Goal: Information Seeking & Learning: Learn about a topic

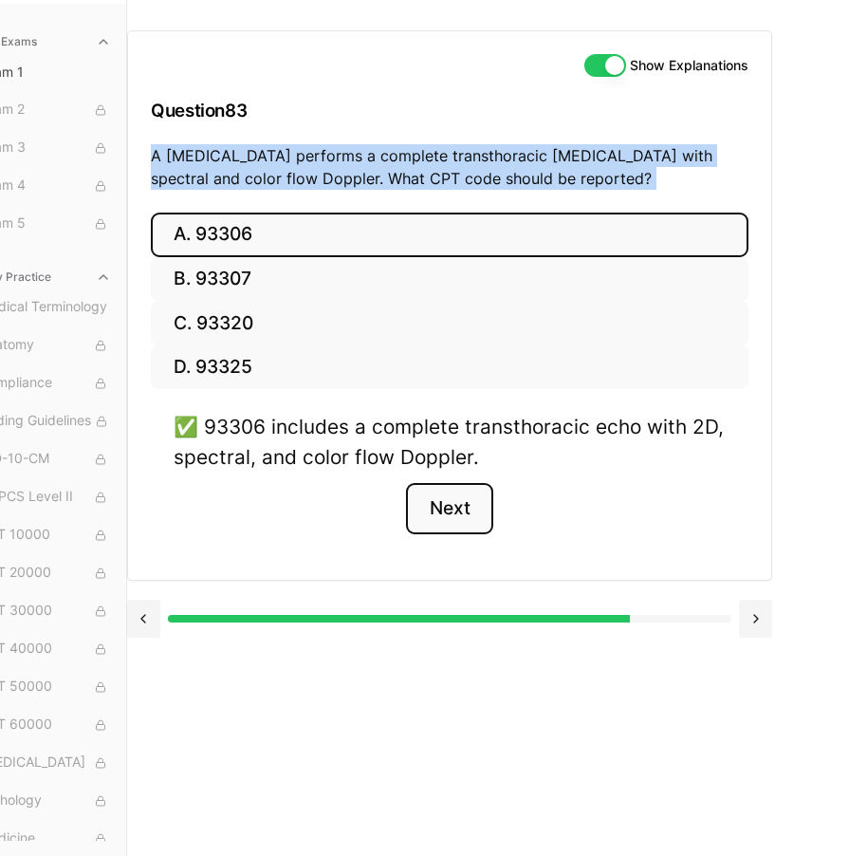
click at [432, 515] on button "Next" at bounding box center [449, 508] width 86 height 51
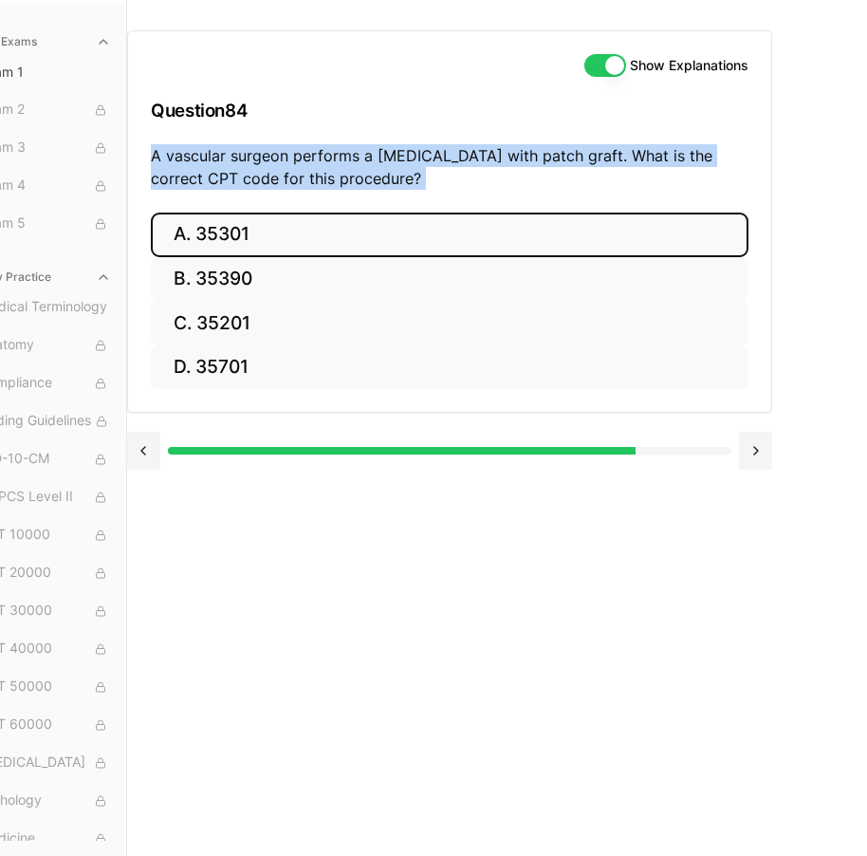
click at [346, 221] on button "A. 35301" at bounding box center [450, 235] width 598 height 45
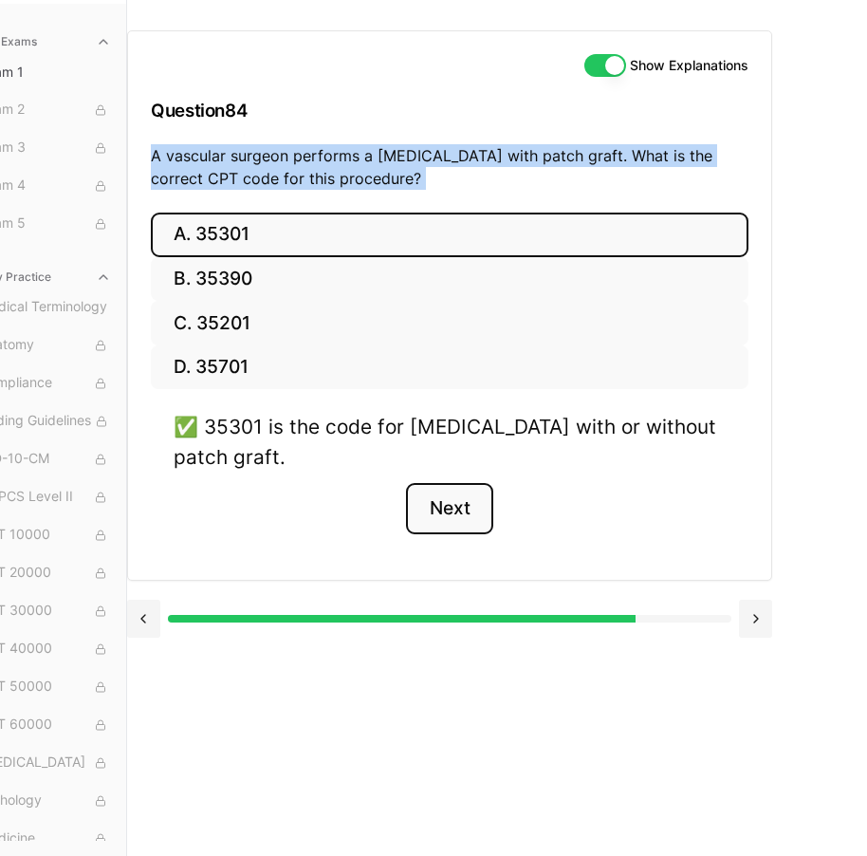
click at [466, 506] on button "Next" at bounding box center [449, 508] width 86 height 51
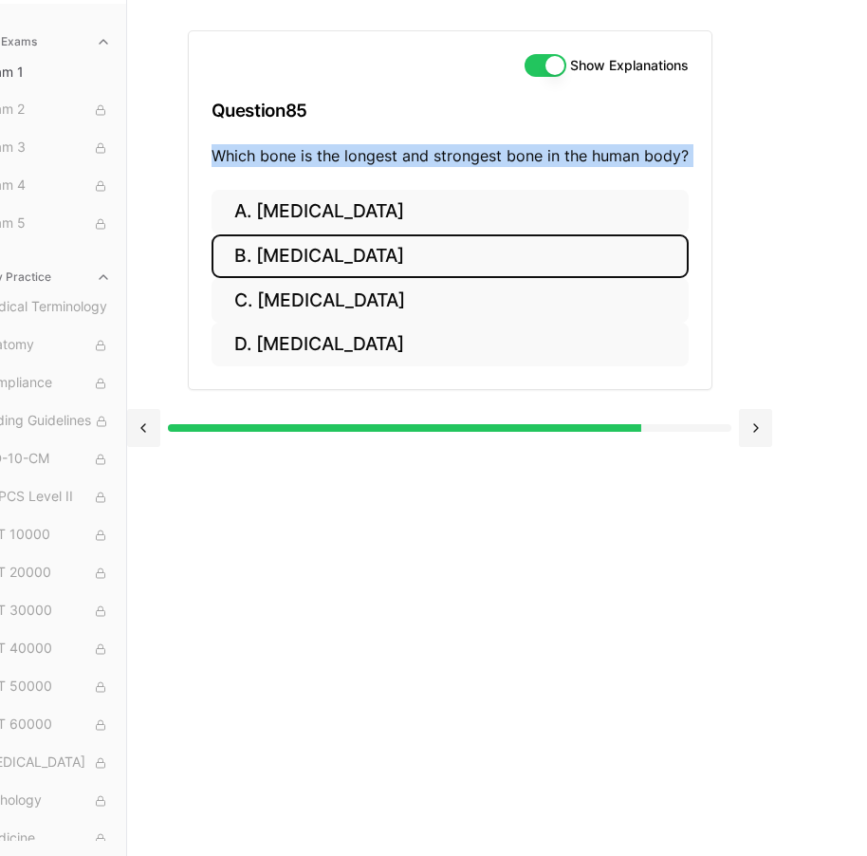
click at [503, 246] on button "B. [MEDICAL_DATA]" at bounding box center [450, 256] width 477 height 45
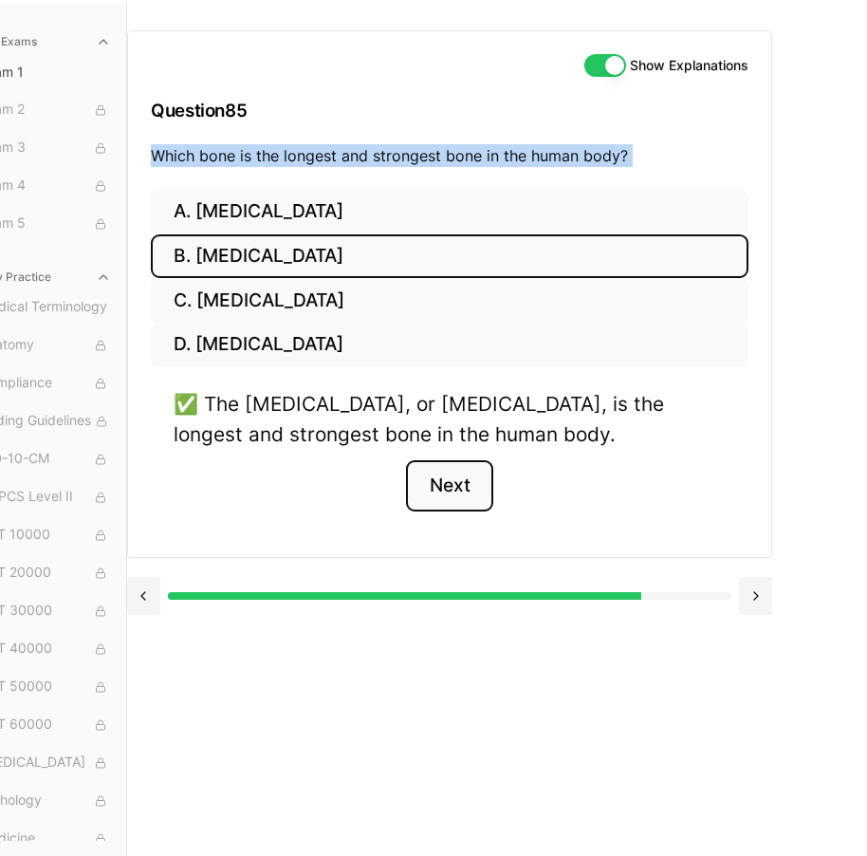
click at [470, 460] on button "Next" at bounding box center [449, 485] width 86 height 51
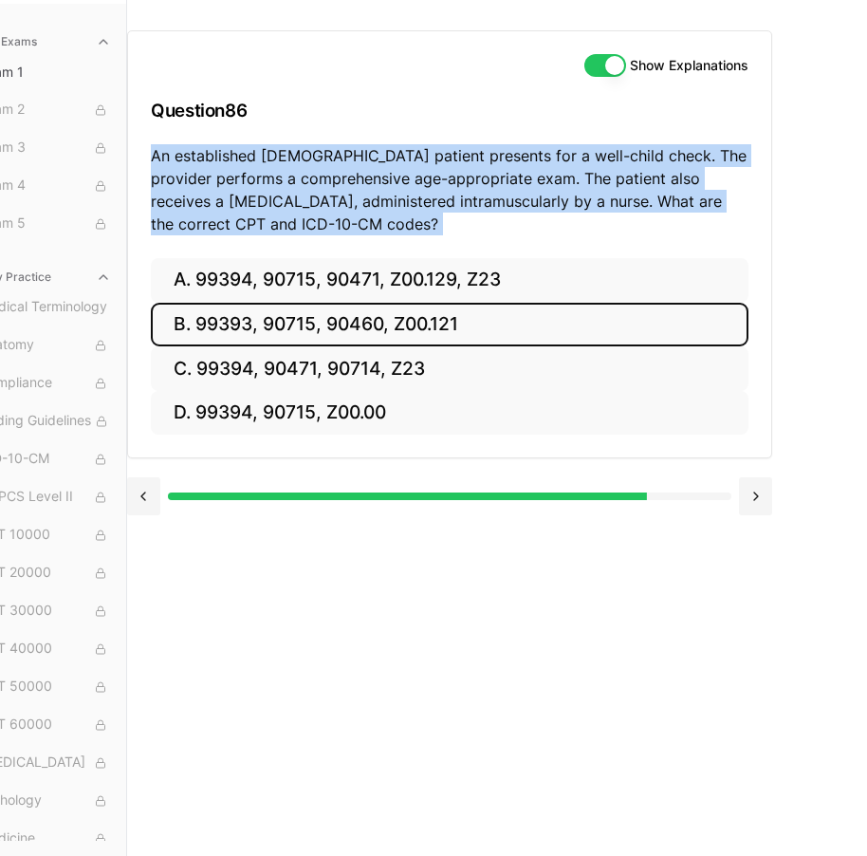
click at [304, 303] on button "B. 99393, 90715, 90460, Z00.121" at bounding box center [450, 325] width 598 height 45
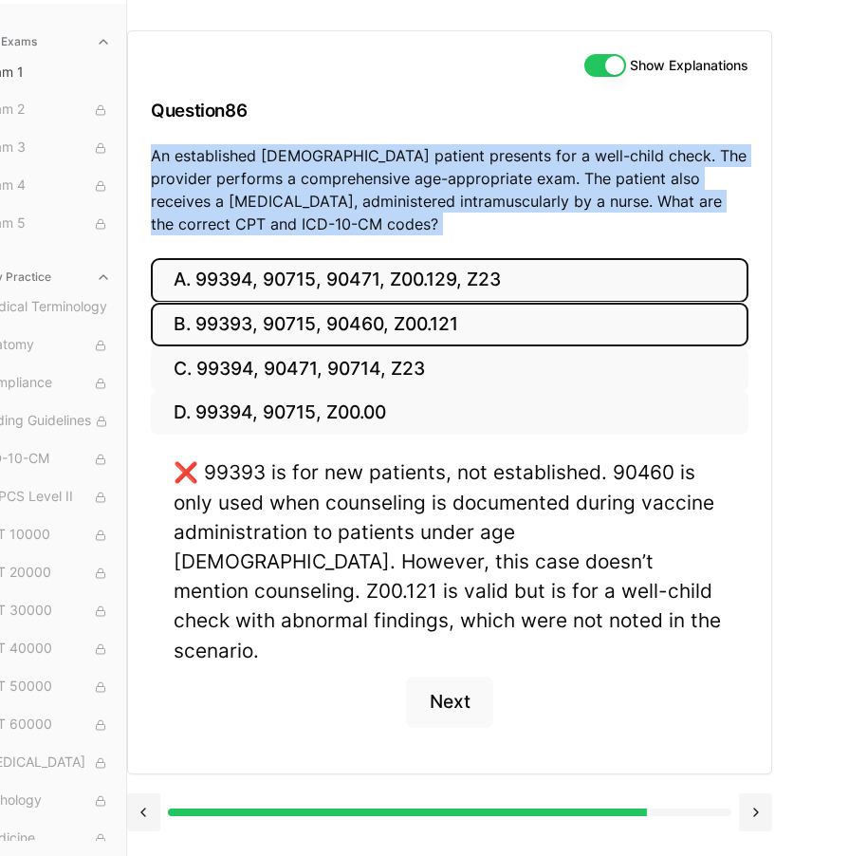
click at [305, 276] on button "A. 99394, 90715, 90471, Z00.129, Z23" at bounding box center [450, 280] width 598 height 45
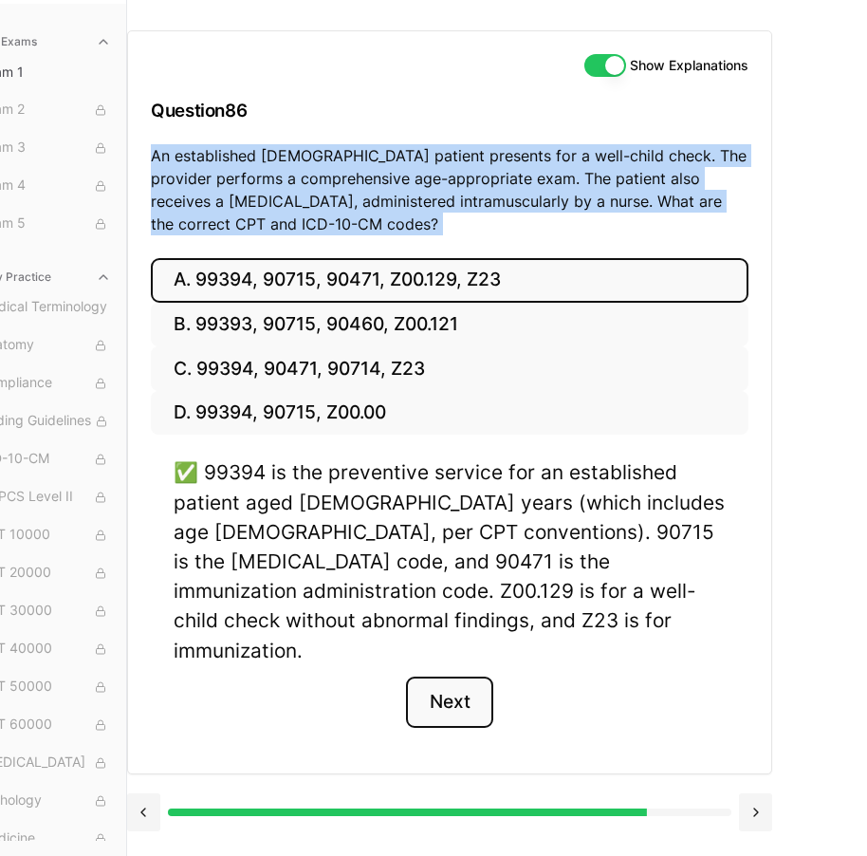
click at [490, 677] on button "Next" at bounding box center [449, 702] width 86 height 51
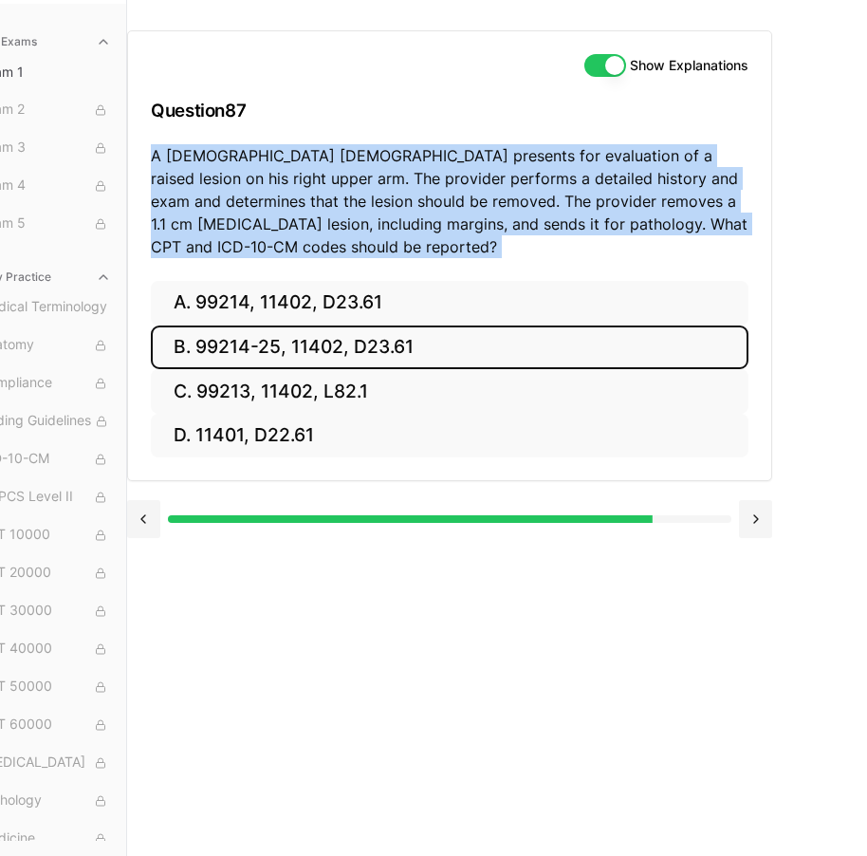
click at [409, 336] on button "B. 99214-25, 11402, D23.61" at bounding box center [450, 348] width 598 height 45
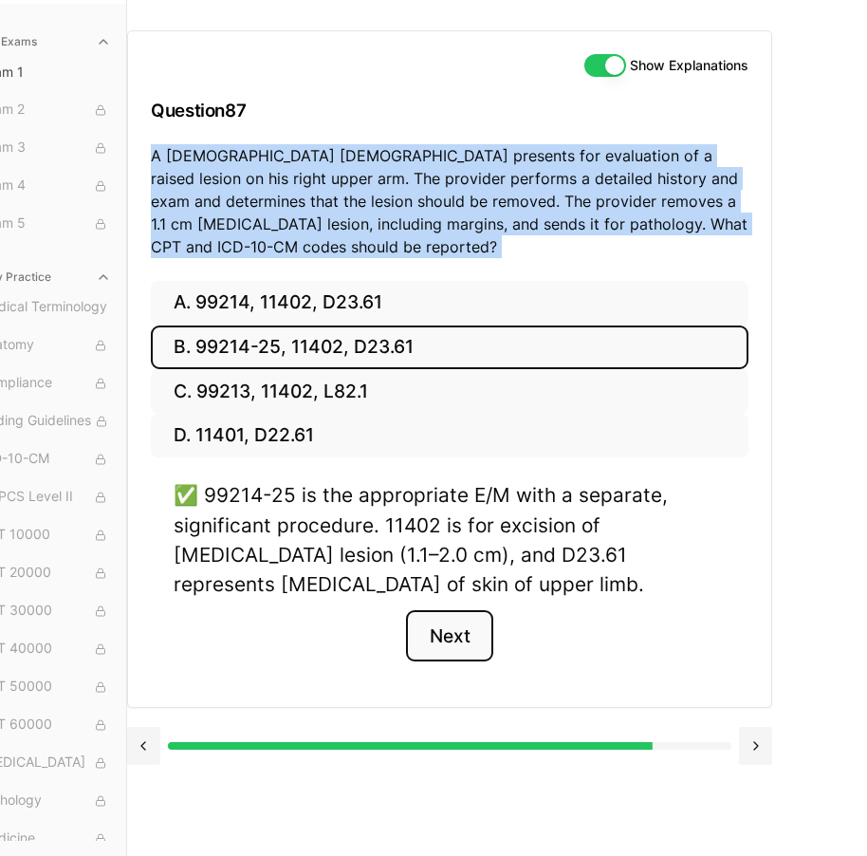
click at [464, 615] on button "Next" at bounding box center [449, 635] width 86 height 51
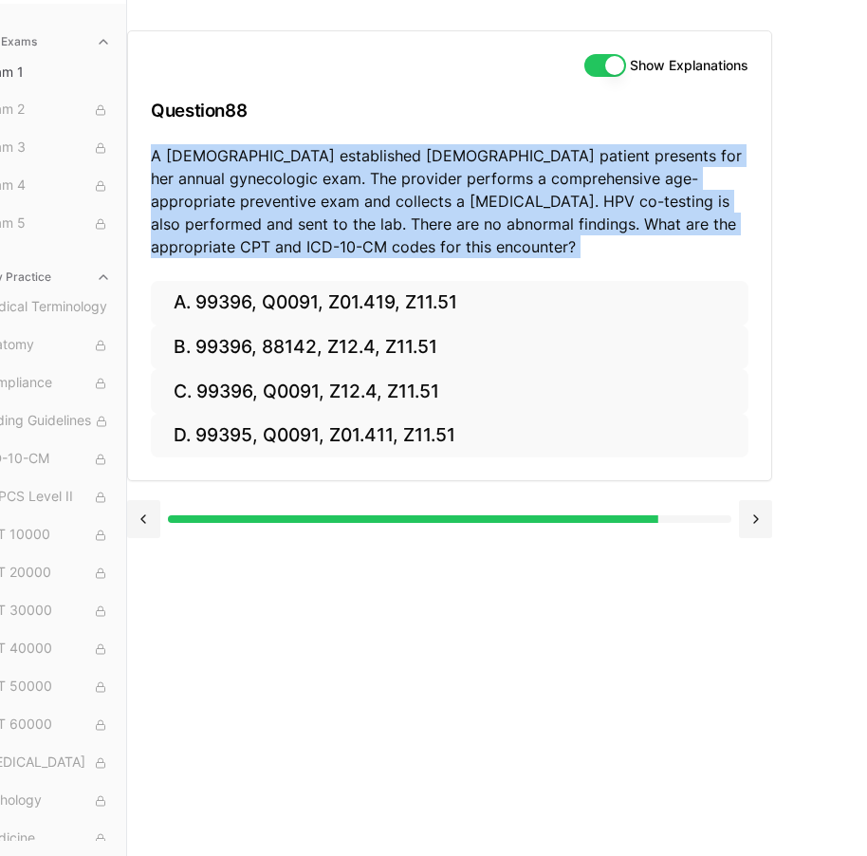
drag, startPoint x: 453, startPoint y: 289, endPoint x: 450, endPoint y: 183, distance: 105.4
click at [450, 183] on p "A [DEMOGRAPHIC_DATA] established [DEMOGRAPHIC_DATA] patient presents for her an…" at bounding box center [450, 201] width 598 height 114
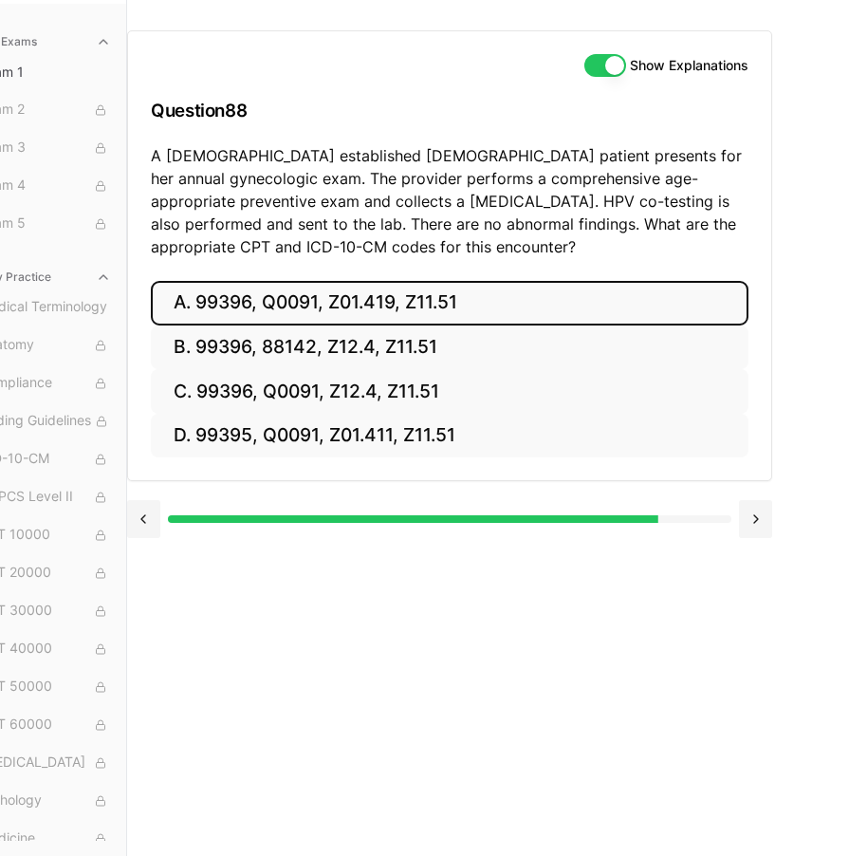
click at [462, 281] on button "A. 99396, Q0091, Z01.419, Z11.51" at bounding box center [450, 303] width 598 height 45
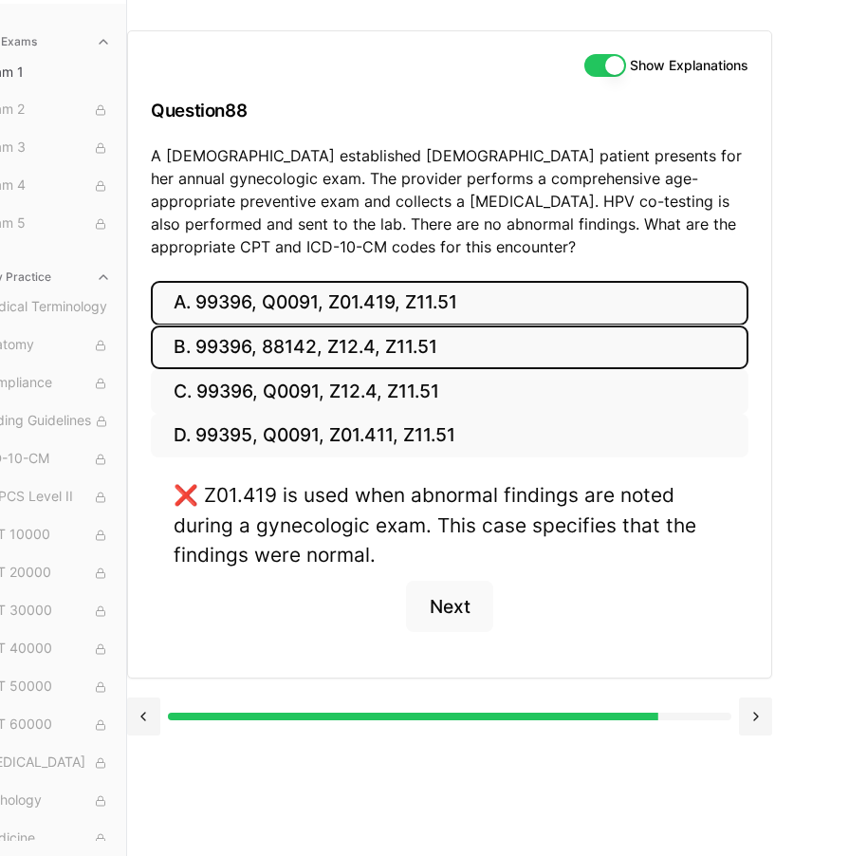
click at [467, 327] on button "B. 99396, 88142, Z12.4, Z11.51" at bounding box center [450, 348] width 598 height 45
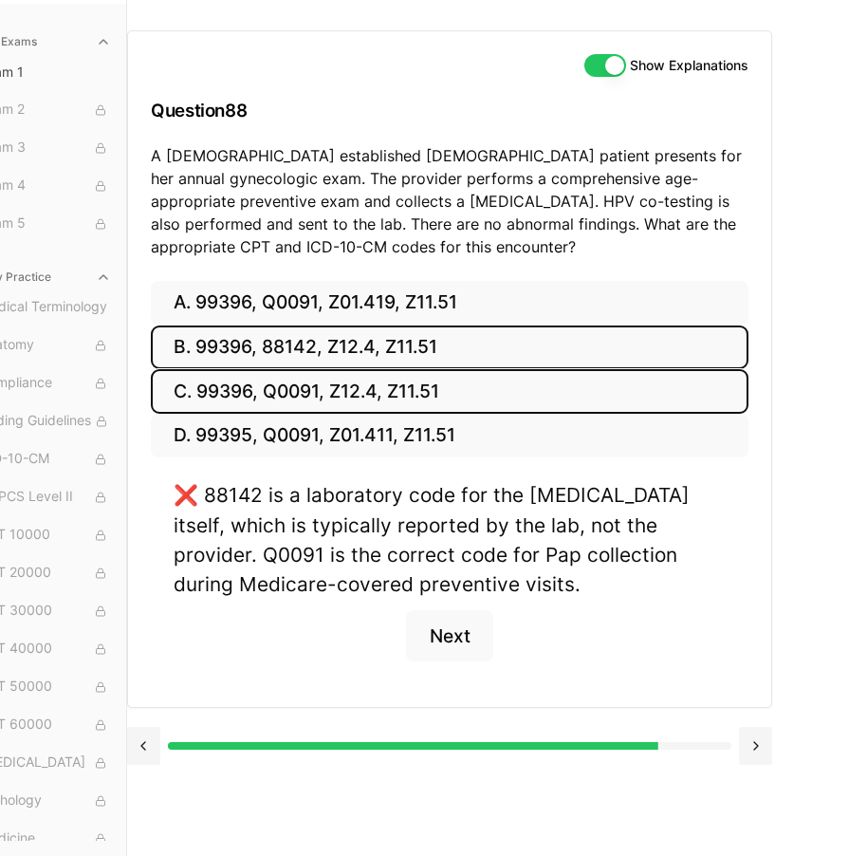
click at [470, 386] on button "C. 99396, Q0091, Z12.4, Z11.51" at bounding box center [450, 391] width 598 height 45
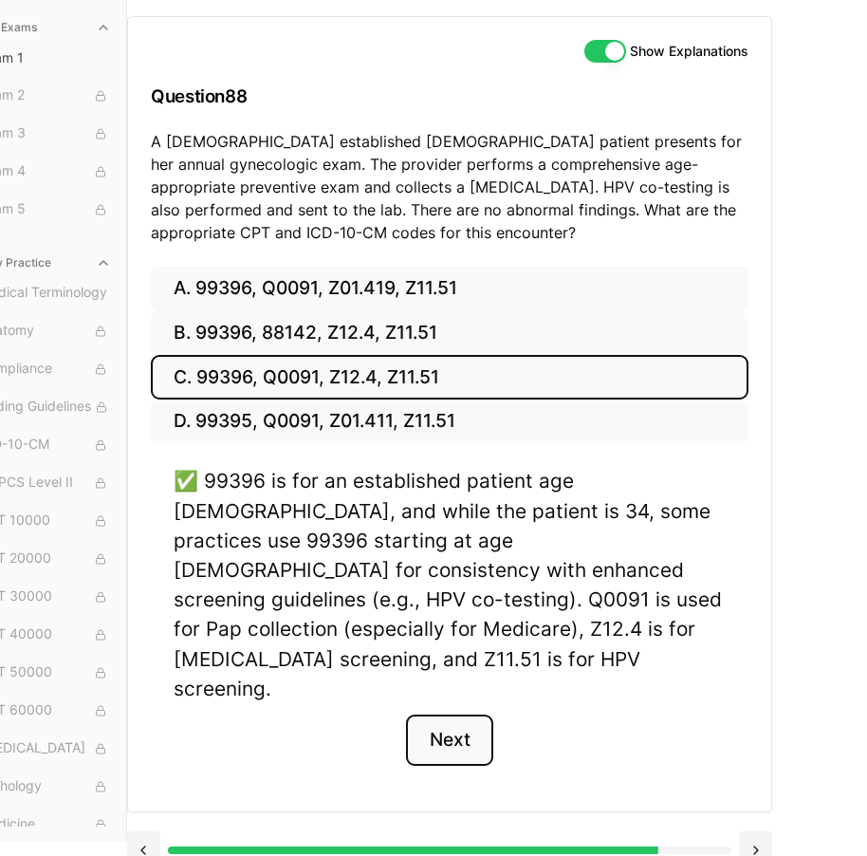
click at [475, 715] on button "Next" at bounding box center [449, 740] width 86 height 51
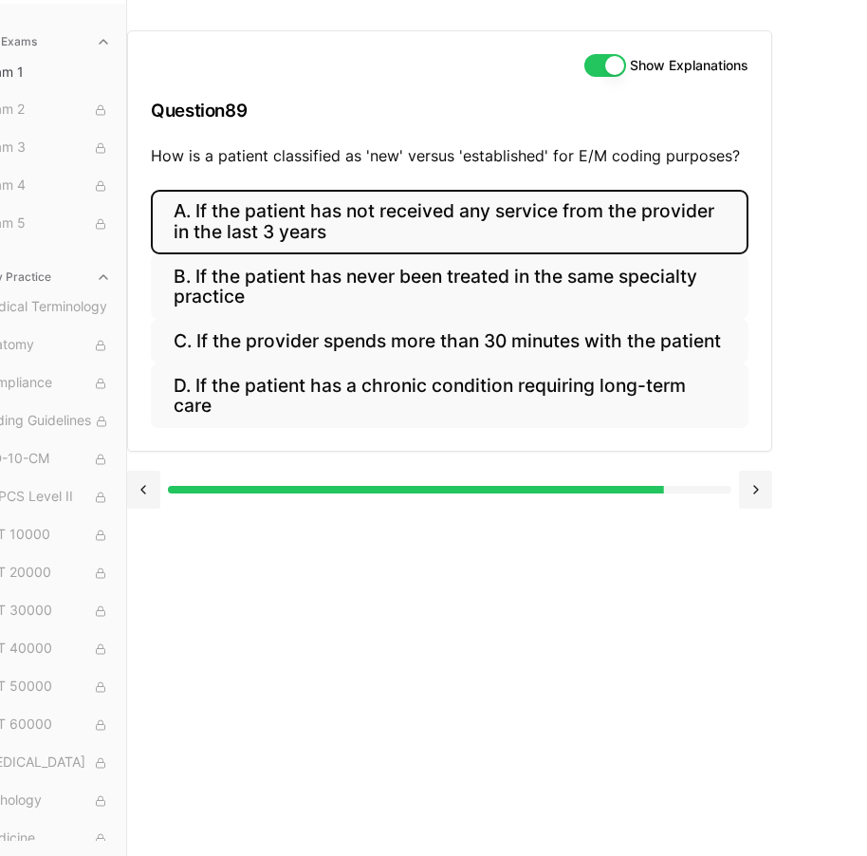
click at [240, 236] on button "A. If the patient has not received any service from the provider in the last 3 …" at bounding box center [450, 222] width 598 height 65
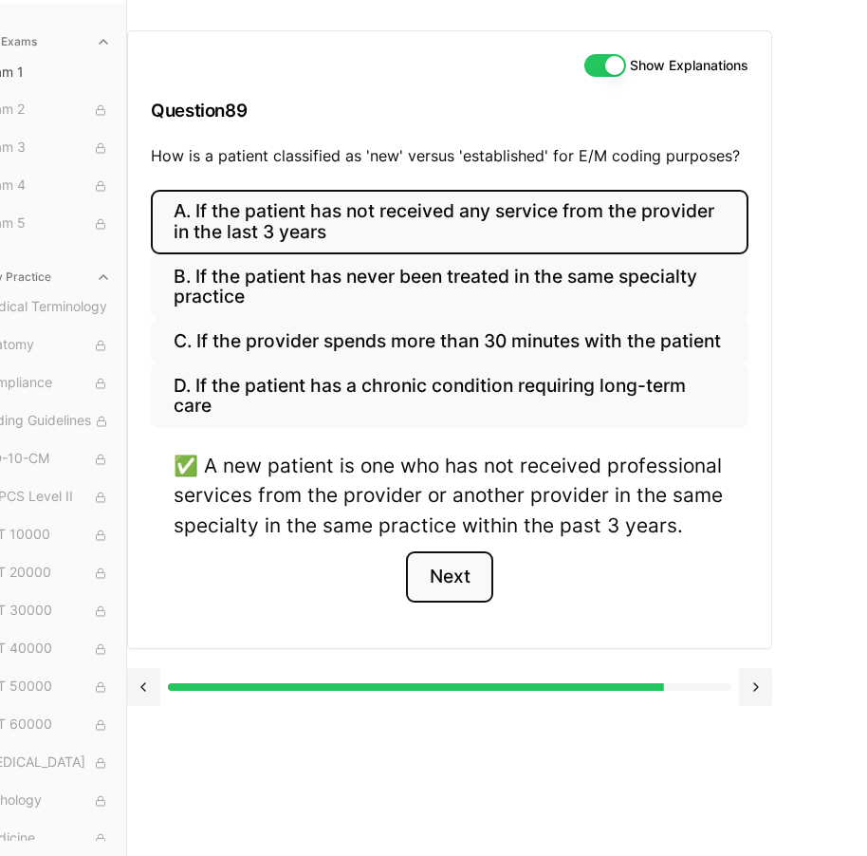
click at [448, 579] on button "Next" at bounding box center [449, 576] width 86 height 51
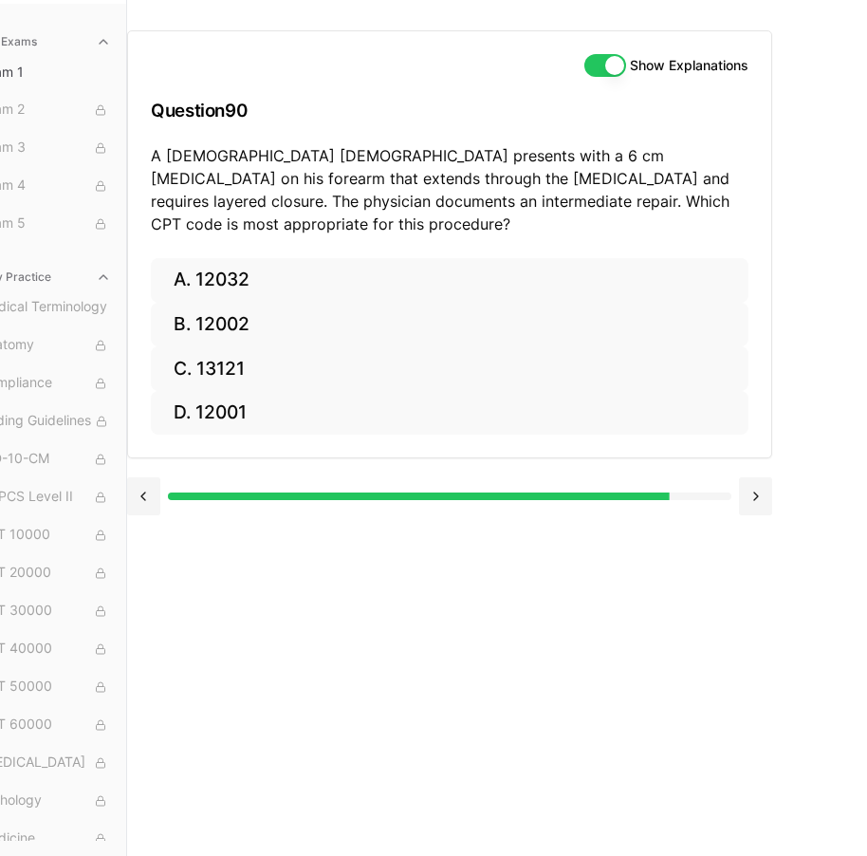
click at [287, 160] on p "A [DEMOGRAPHIC_DATA] [DEMOGRAPHIC_DATA] presents with a 6 cm [MEDICAL_DATA] on …" at bounding box center [450, 189] width 598 height 91
click at [283, 162] on p "A [DEMOGRAPHIC_DATA] [DEMOGRAPHIC_DATA] presents with a 6 cm [MEDICAL_DATA] on …" at bounding box center [450, 189] width 598 height 91
click at [281, 162] on p "A [DEMOGRAPHIC_DATA] [DEMOGRAPHIC_DATA] presents with a 6 cm [MEDICAL_DATA] on …" at bounding box center [450, 189] width 598 height 91
click at [152, 149] on p "A [DEMOGRAPHIC_DATA] [DEMOGRAPHIC_DATA] presents with a 6 cm [MEDICAL_DATA] on …" at bounding box center [450, 189] width 598 height 91
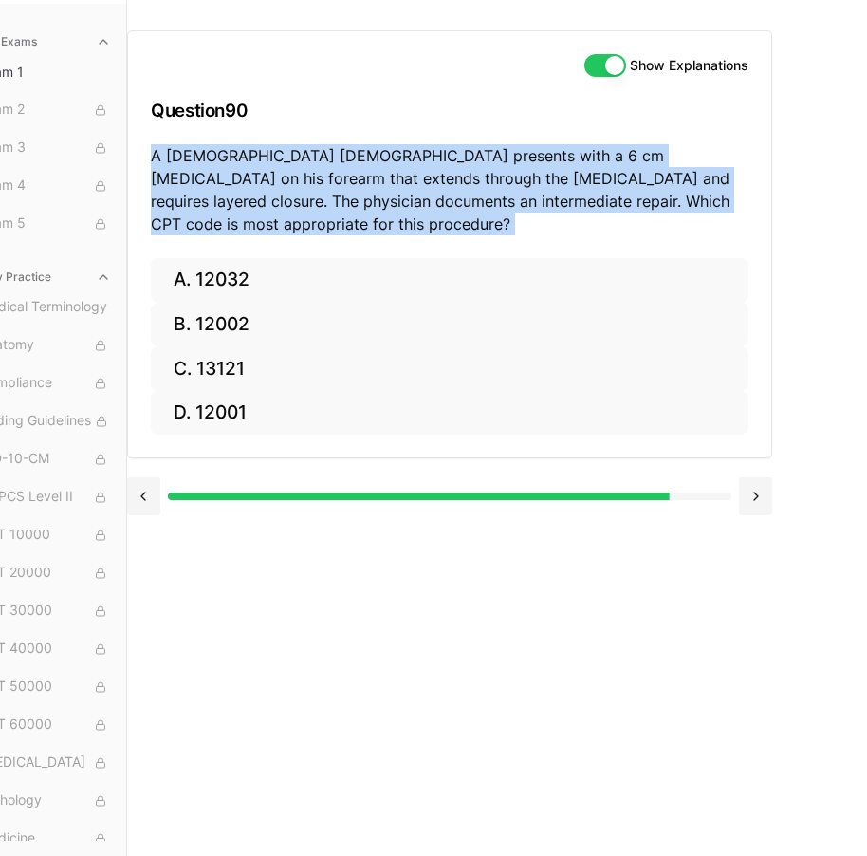
click at [152, 149] on p "A [DEMOGRAPHIC_DATA] [DEMOGRAPHIC_DATA] presents with a 6 cm [MEDICAL_DATA] on …" at bounding box center [450, 189] width 598 height 91
copy p "A [DEMOGRAPHIC_DATA] [DEMOGRAPHIC_DATA] presents with a 6 cm [MEDICAL_DATA] on …"
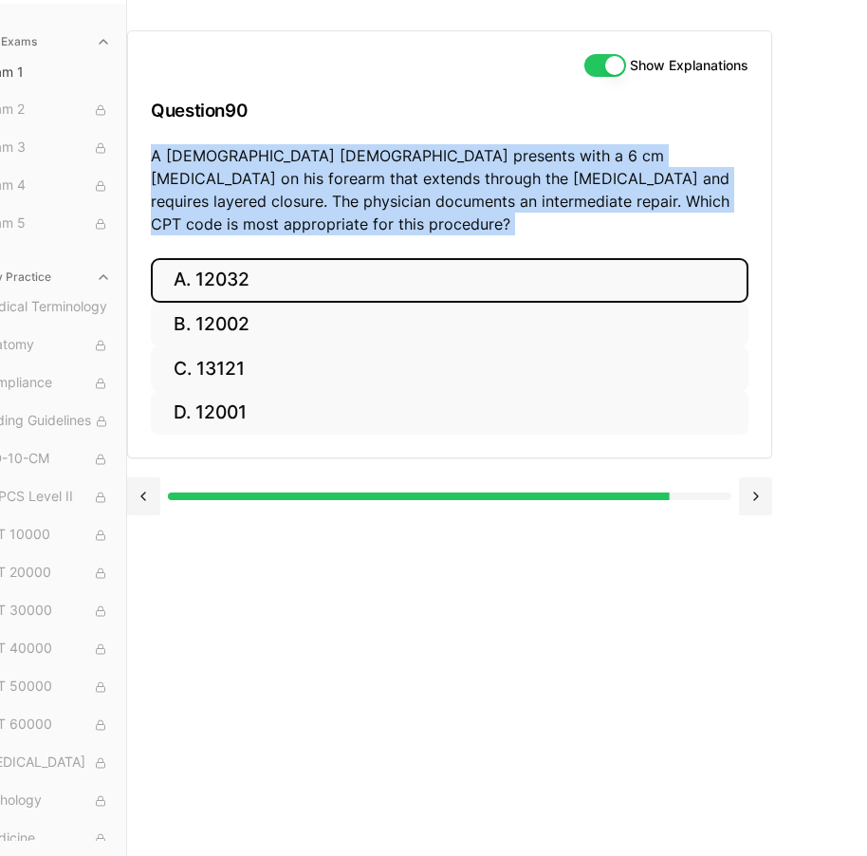
click at [401, 258] on button "A. 12032" at bounding box center [450, 280] width 598 height 45
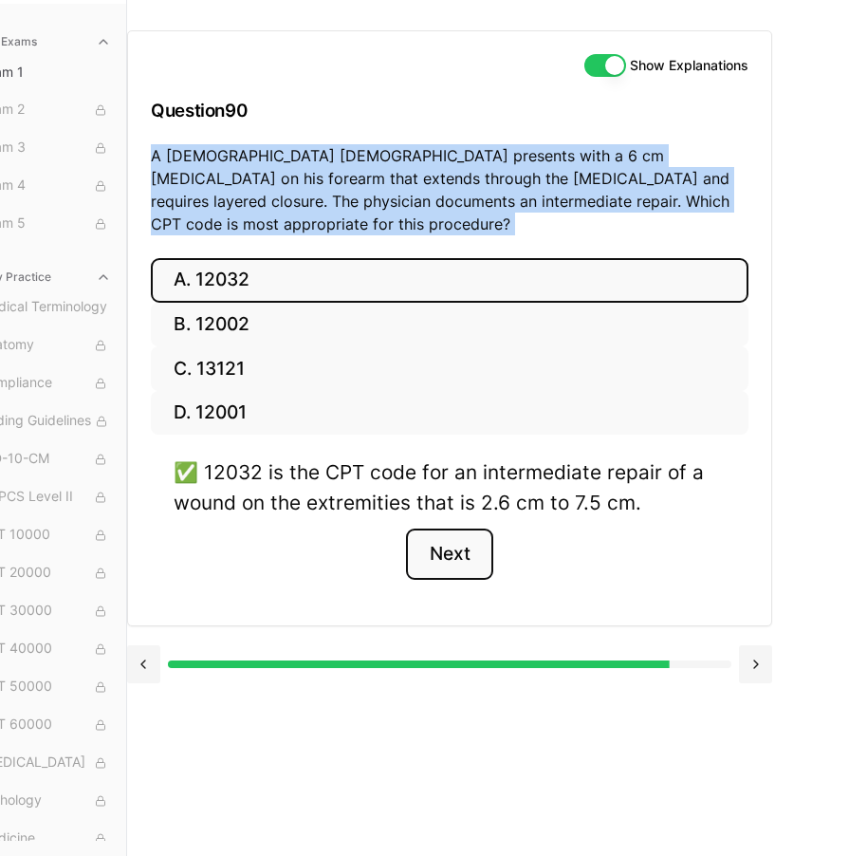
click at [455, 529] on button "Next" at bounding box center [449, 554] width 86 height 51
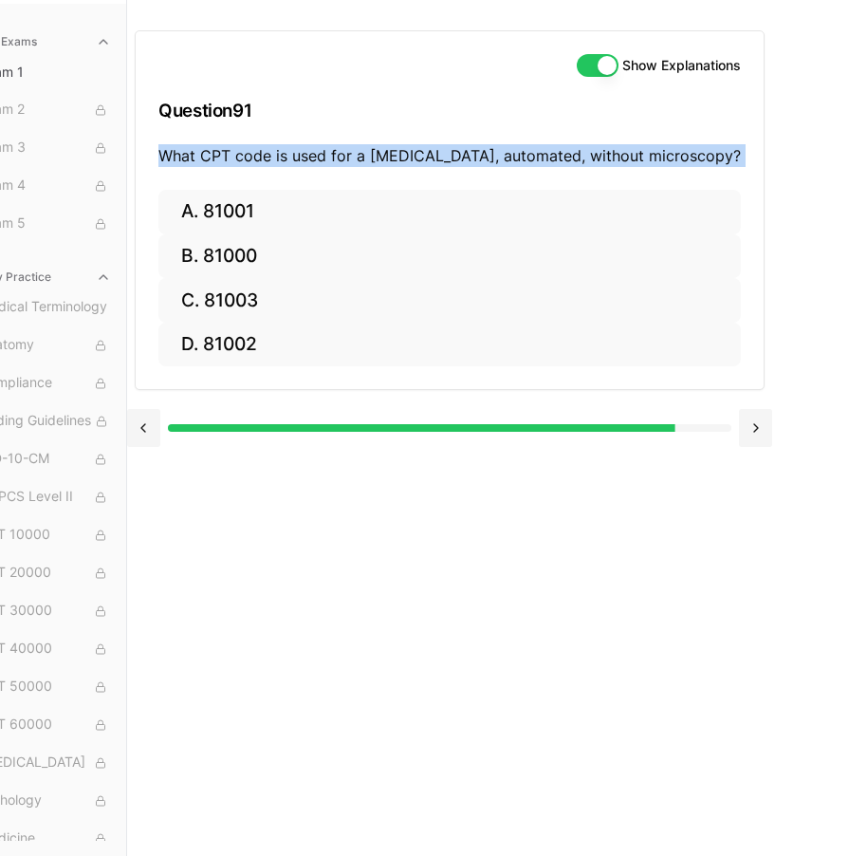
copy p "A [DEMOGRAPHIC_DATA] [DEMOGRAPHIC_DATA] presents with a 6 cm [MEDICAL_DATA] on …"
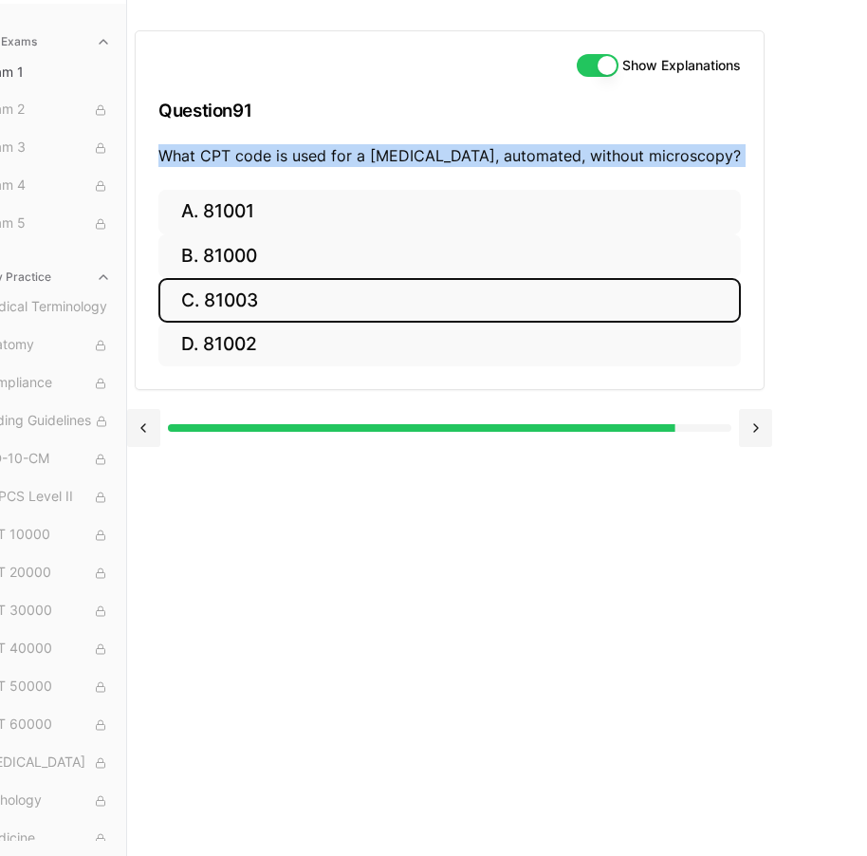
click at [506, 278] on button "C. 81003" at bounding box center [449, 300] width 583 height 45
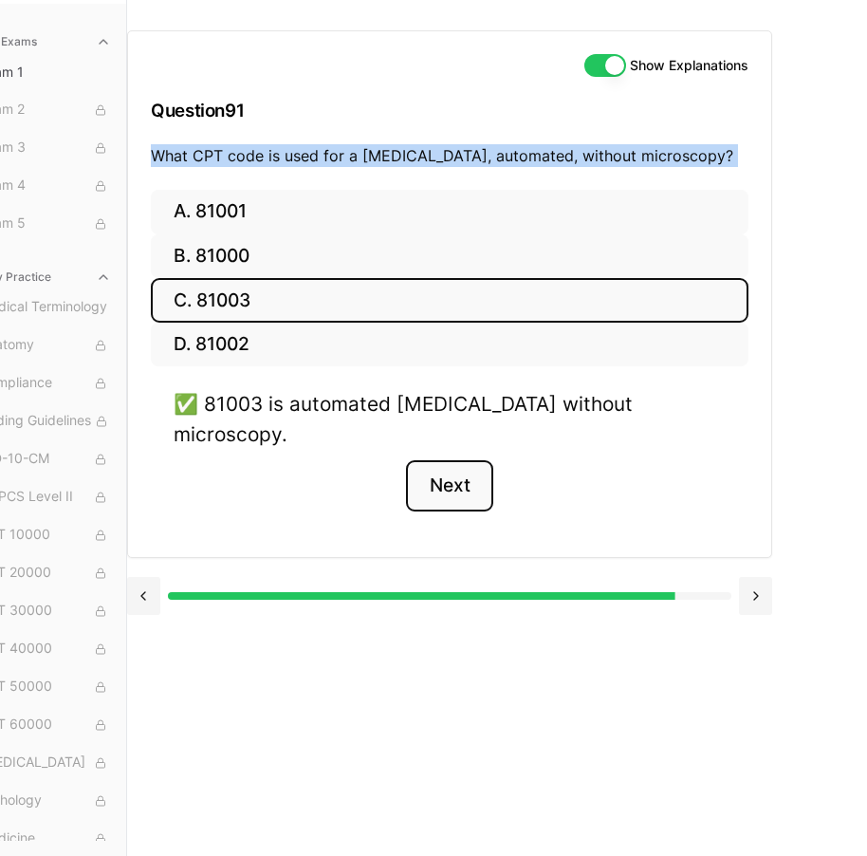
click at [468, 460] on button "Next" at bounding box center [449, 485] width 86 height 51
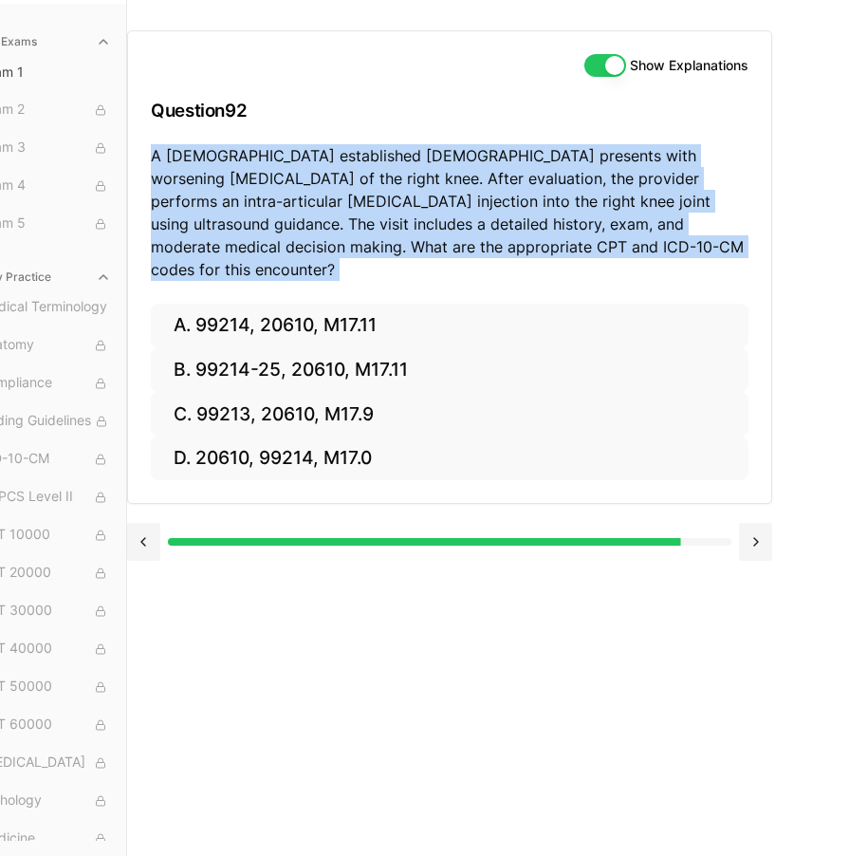
copy p "A [DEMOGRAPHIC_DATA] [DEMOGRAPHIC_DATA] presents with a 6 cm [MEDICAL_DATA] on …"
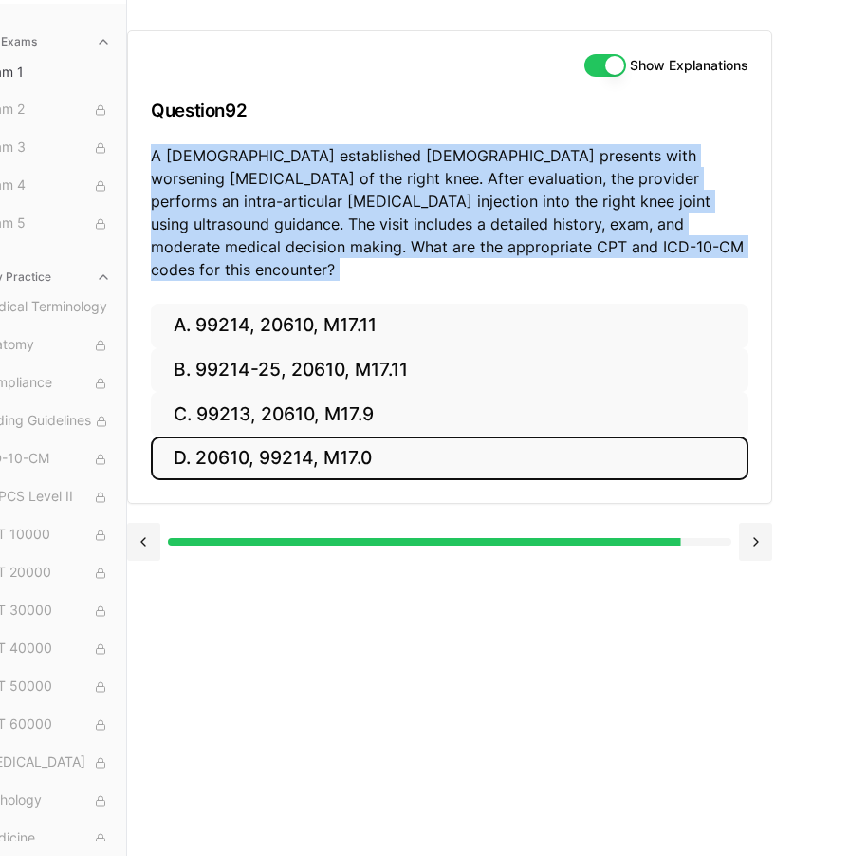
click at [288, 437] on button "D. 20610, 99214, M17.0" at bounding box center [450, 459] width 598 height 45
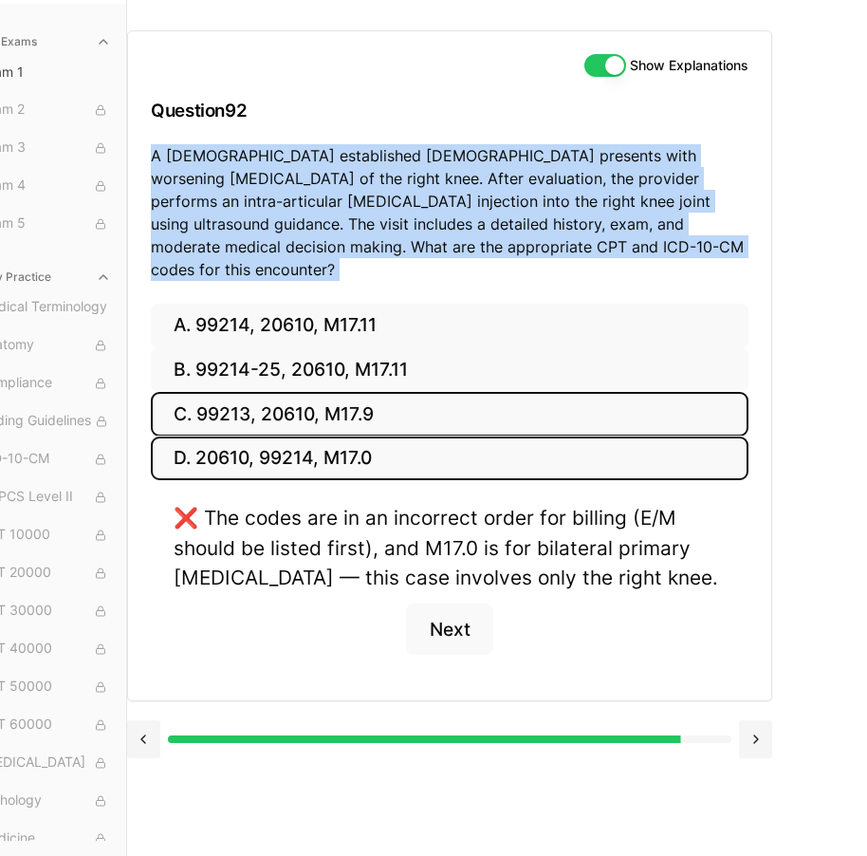
click at [321, 392] on button "C. 99213, 20610, M17.9" at bounding box center [450, 414] width 598 height 45
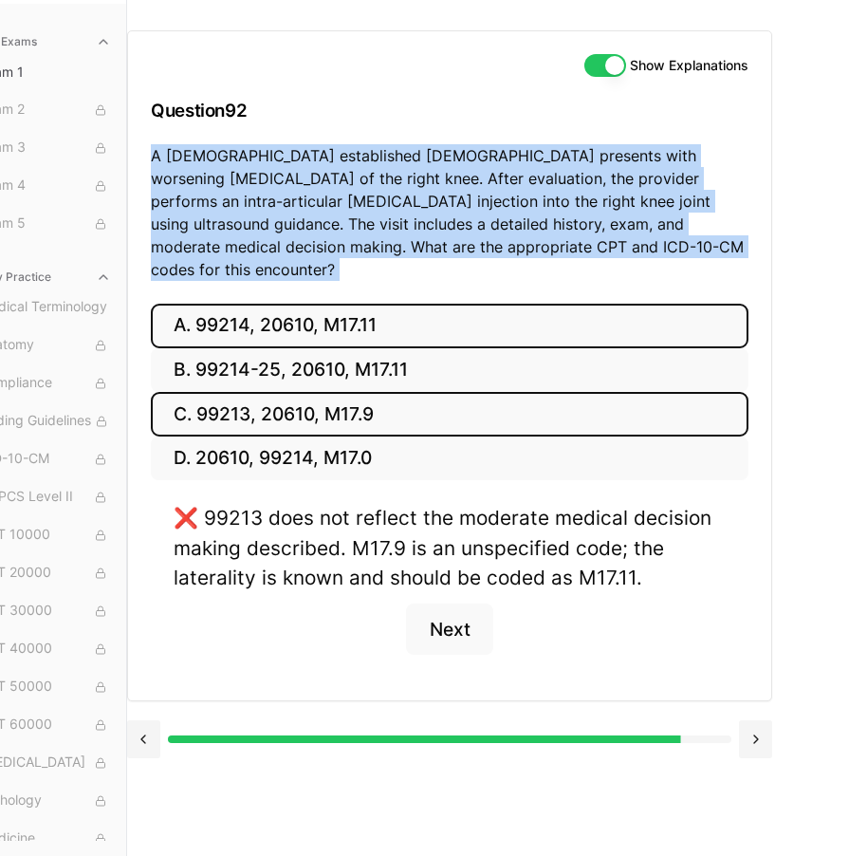
click at [335, 304] on button "A. 99214, 20610, M17.11" at bounding box center [450, 326] width 598 height 45
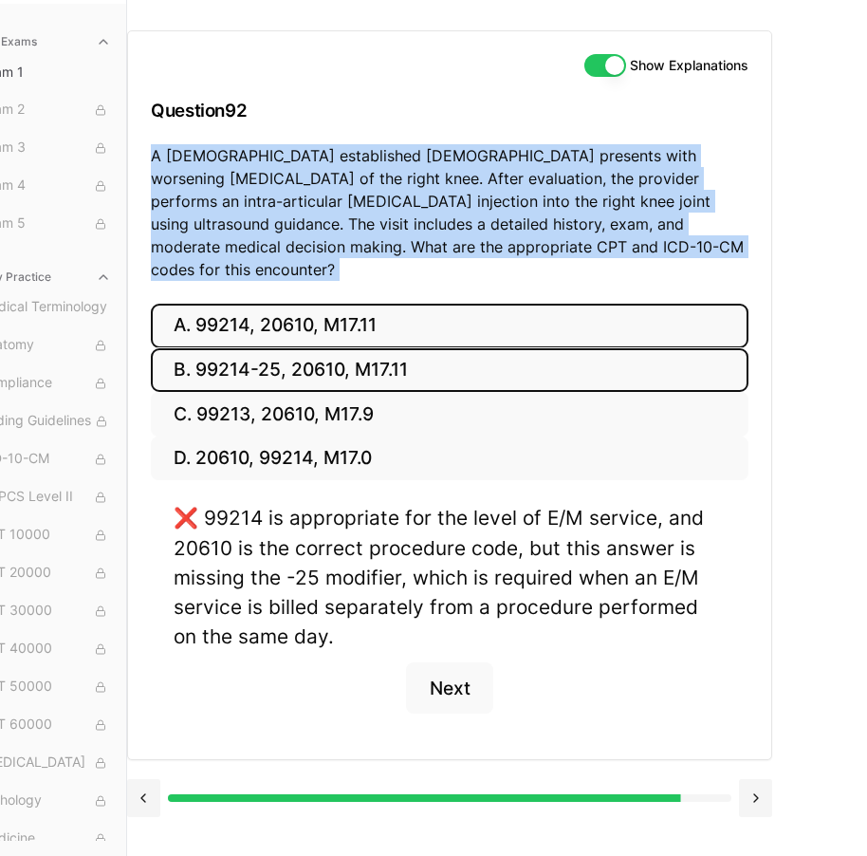
click at [326, 348] on button "B. 99214-25, 20610, M17.11" at bounding box center [450, 370] width 598 height 45
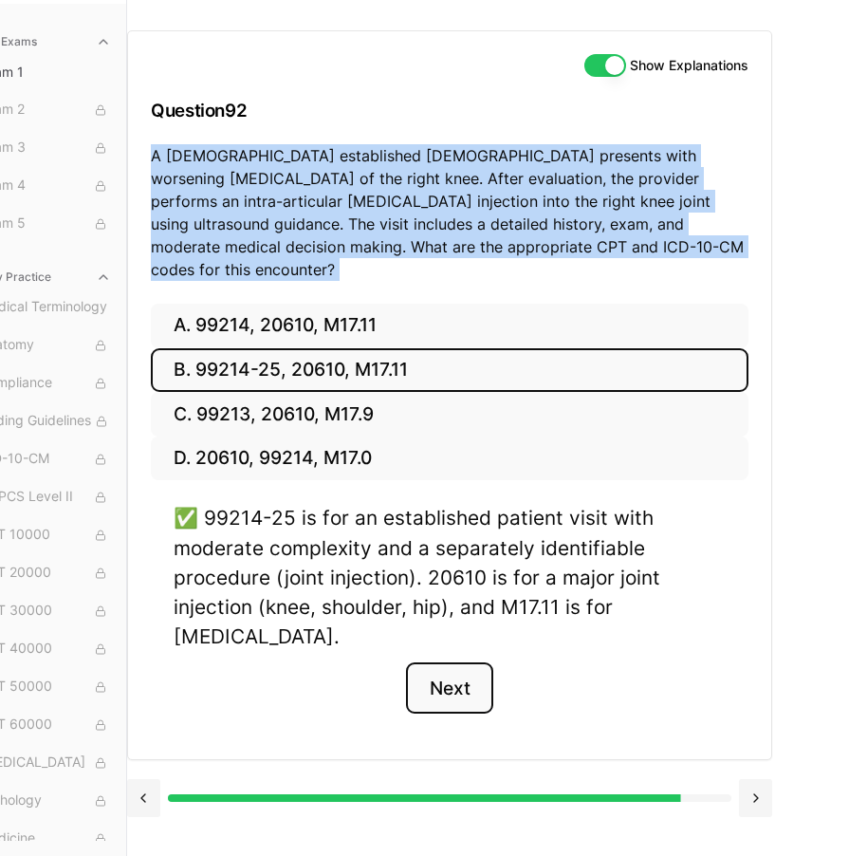
click at [456, 662] on button "Next" at bounding box center [449, 687] width 86 height 51
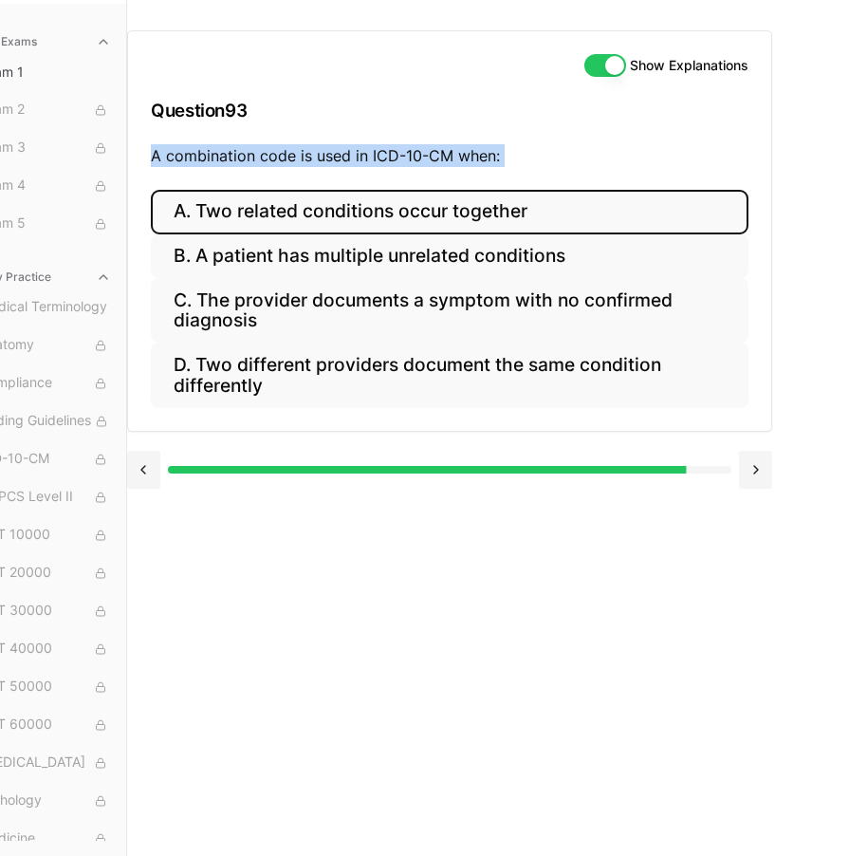
click at [542, 211] on button "A. Two related conditions occur together" at bounding box center [450, 212] width 598 height 45
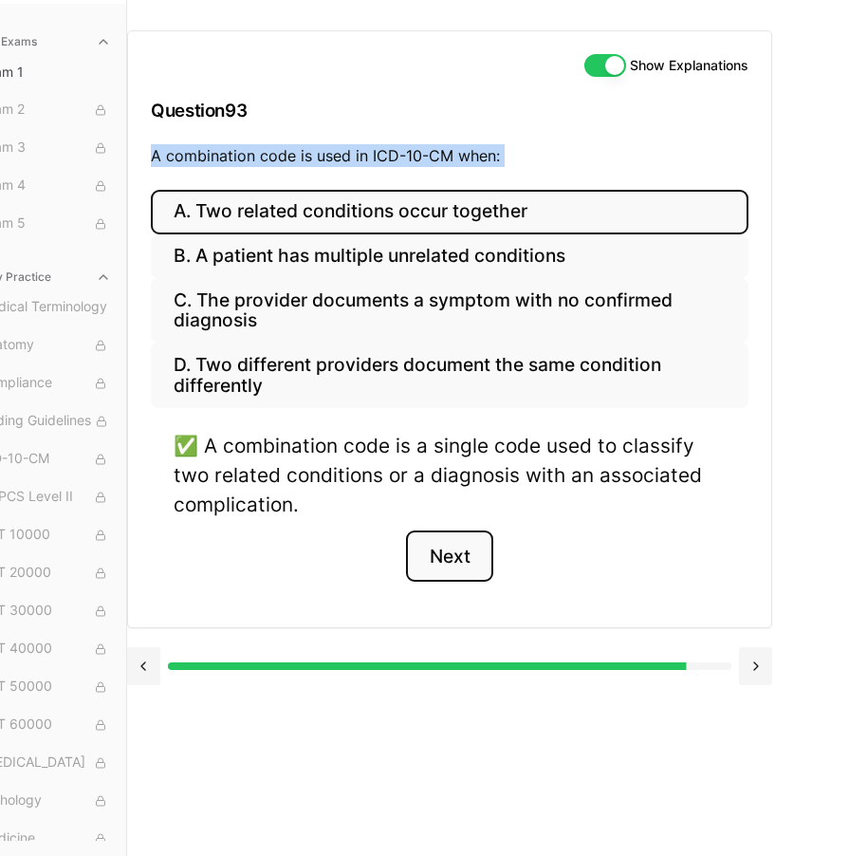
click at [438, 545] on button "Next" at bounding box center [449, 556] width 86 height 51
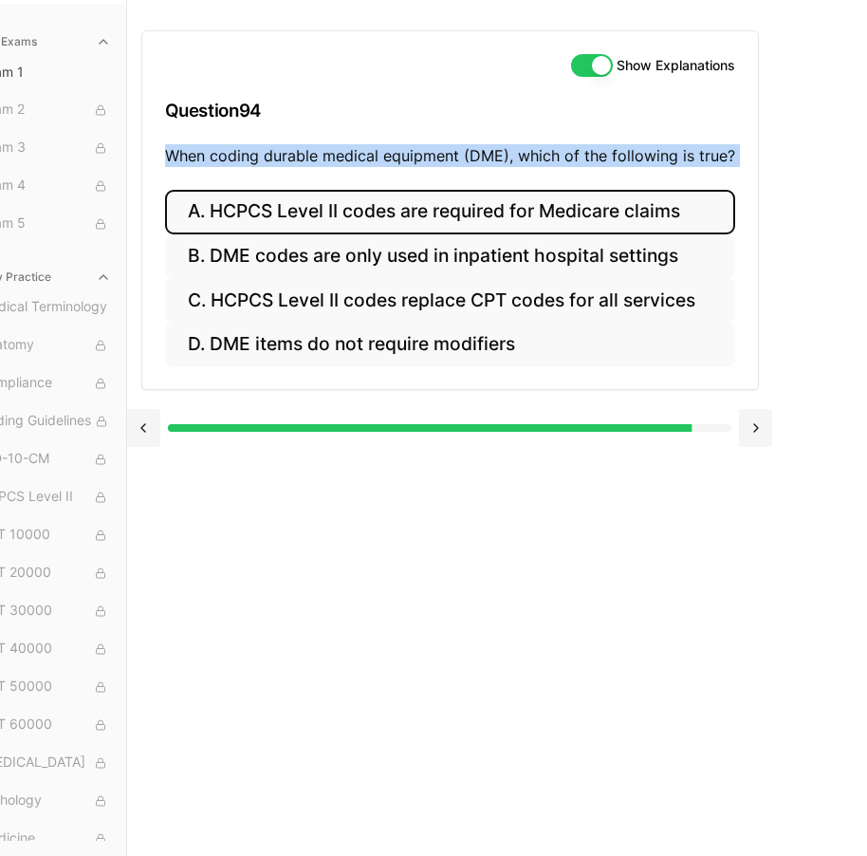
click at [318, 200] on button "A. HCPCS Level II codes are required for Medicare claims" at bounding box center [450, 212] width 570 height 45
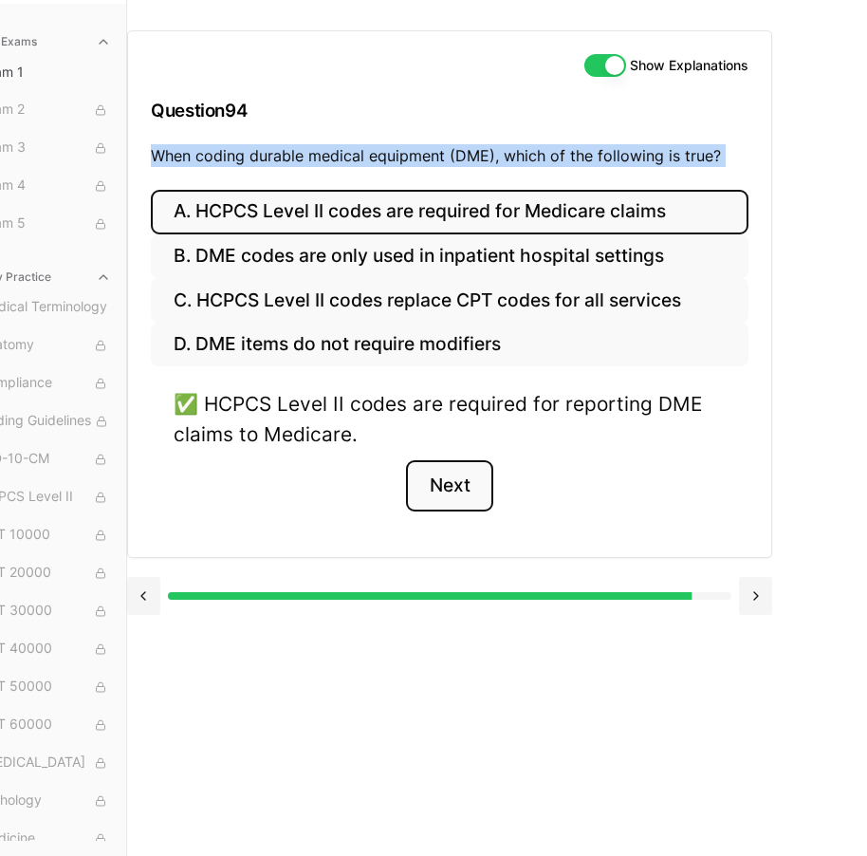
click at [470, 460] on button "Next" at bounding box center [449, 485] width 86 height 51
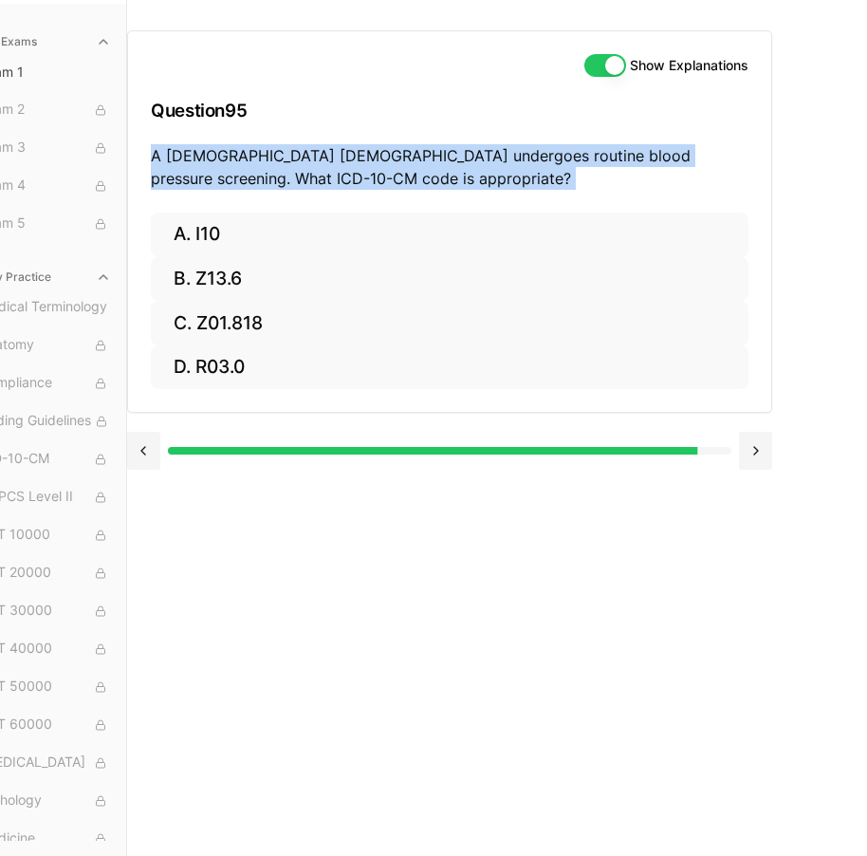
copy p "A [DEMOGRAPHIC_DATA] [DEMOGRAPHIC_DATA] presents with a 6 cm [MEDICAL_DATA] on …"
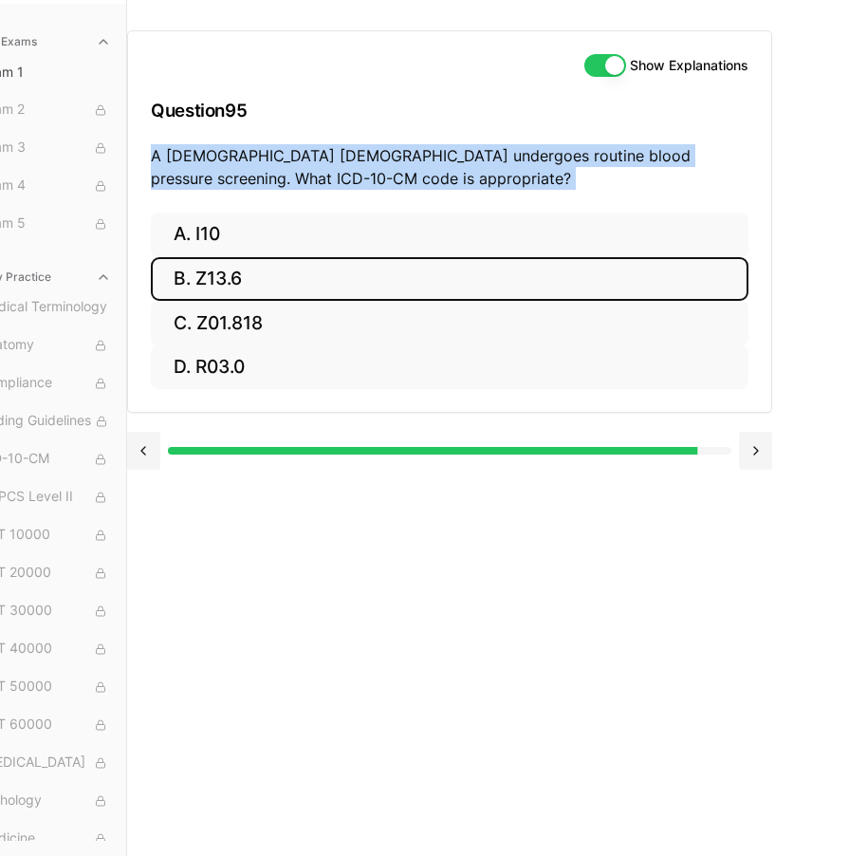
click at [313, 262] on button "B. Z13.6" at bounding box center [450, 279] width 598 height 45
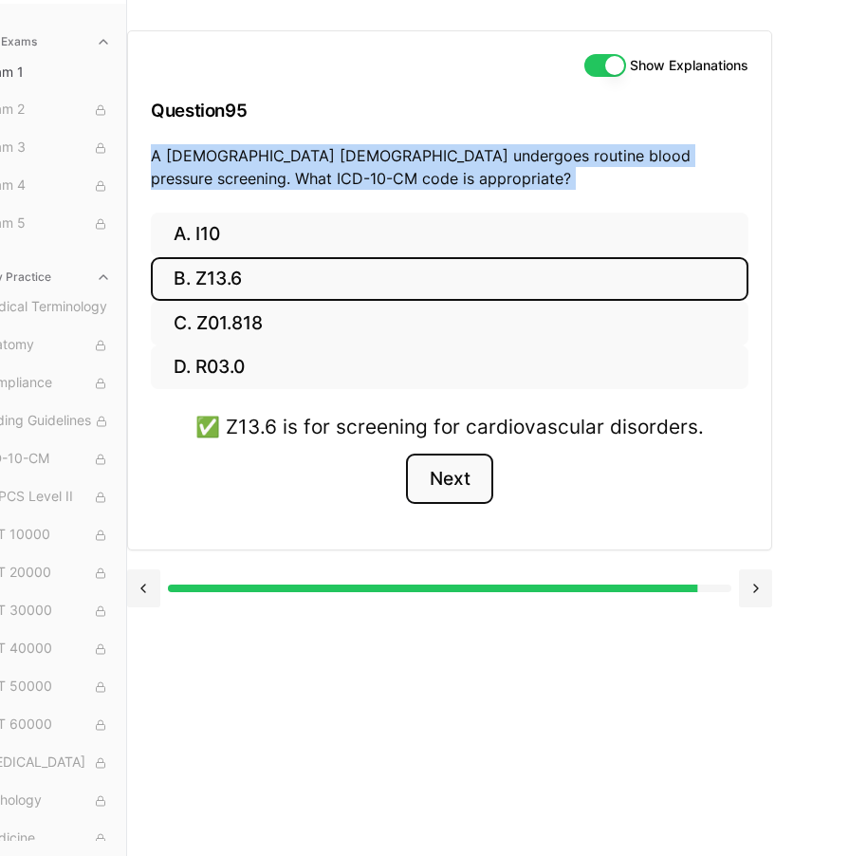
click at [435, 454] on button "Next" at bounding box center [449, 479] width 86 height 51
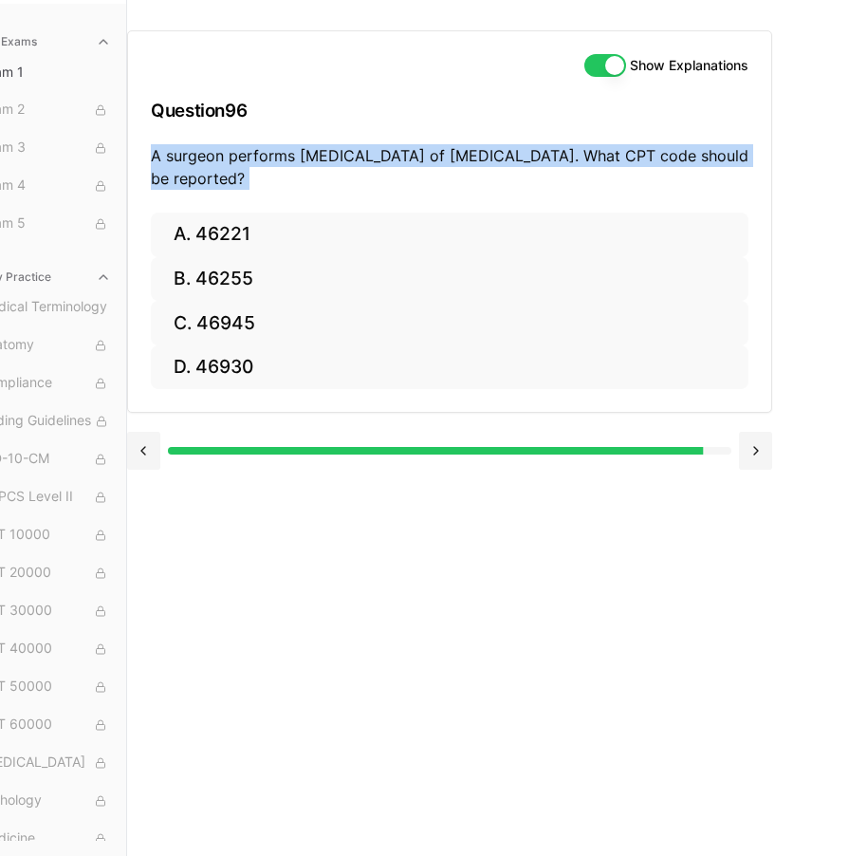
copy p "A [DEMOGRAPHIC_DATA] [DEMOGRAPHIC_DATA] presents with a 6 cm [MEDICAL_DATA] on …"
click at [336, 196] on div "Show Explanations Question 96 A surgeon performs [MEDICAL_DATA] of [MEDICAL_DAT…" at bounding box center [449, 121] width 643 height 181
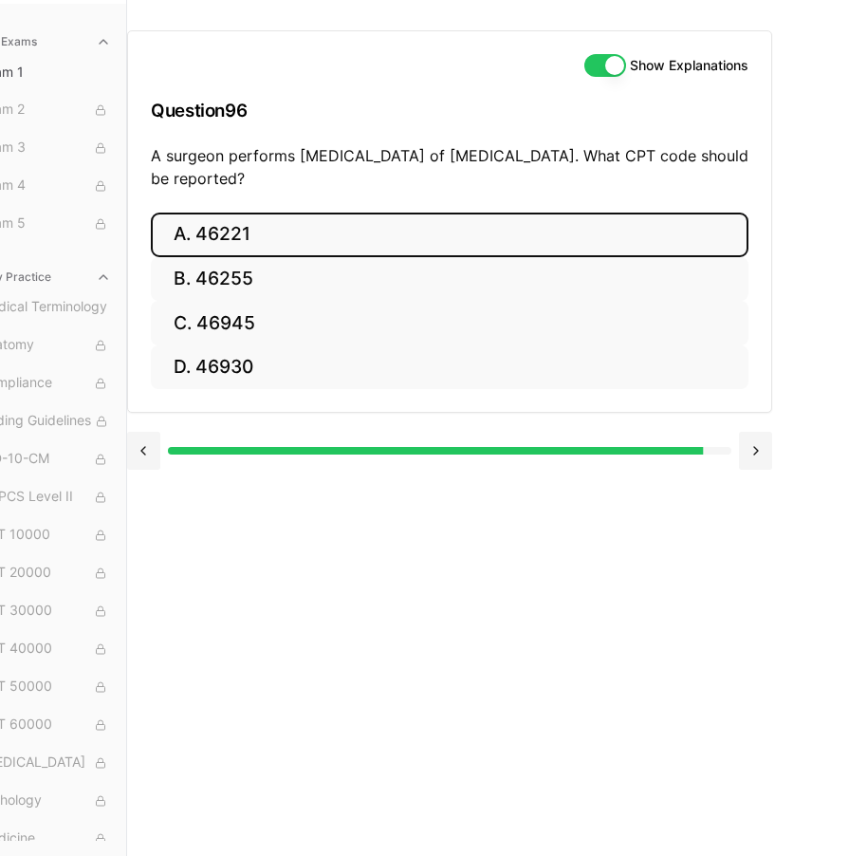
click at [348, 229] on button "A. 46221" at bounding box center [450, 235] width 598 height 45
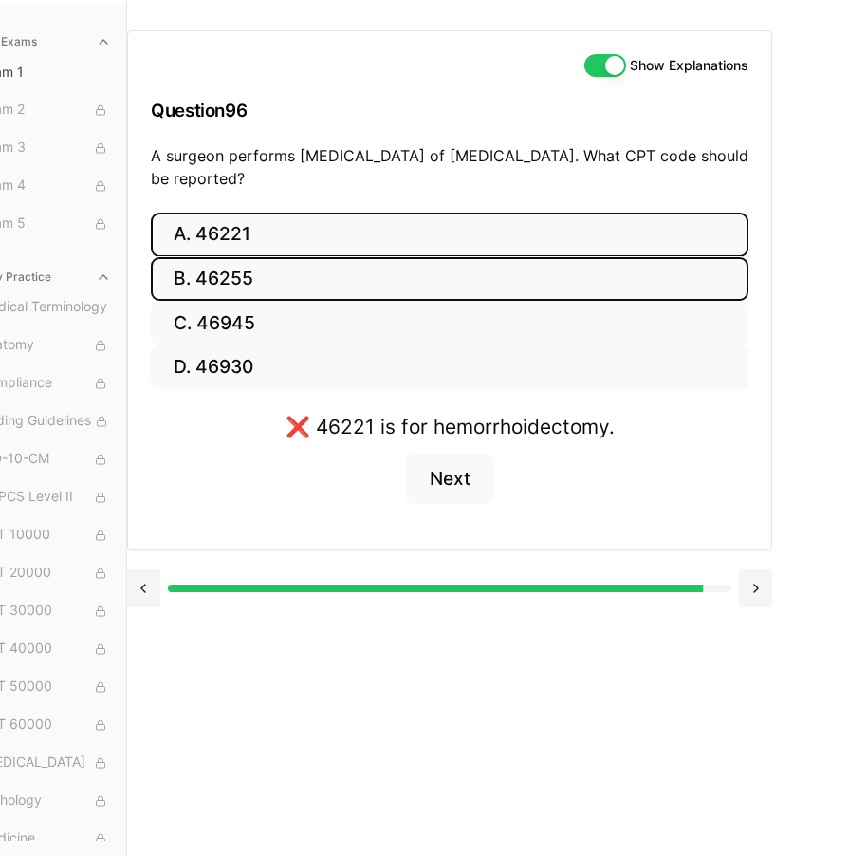
click at [355, 270] on button "B. 46255" at bounding box center [450, 279] width 598 height 45
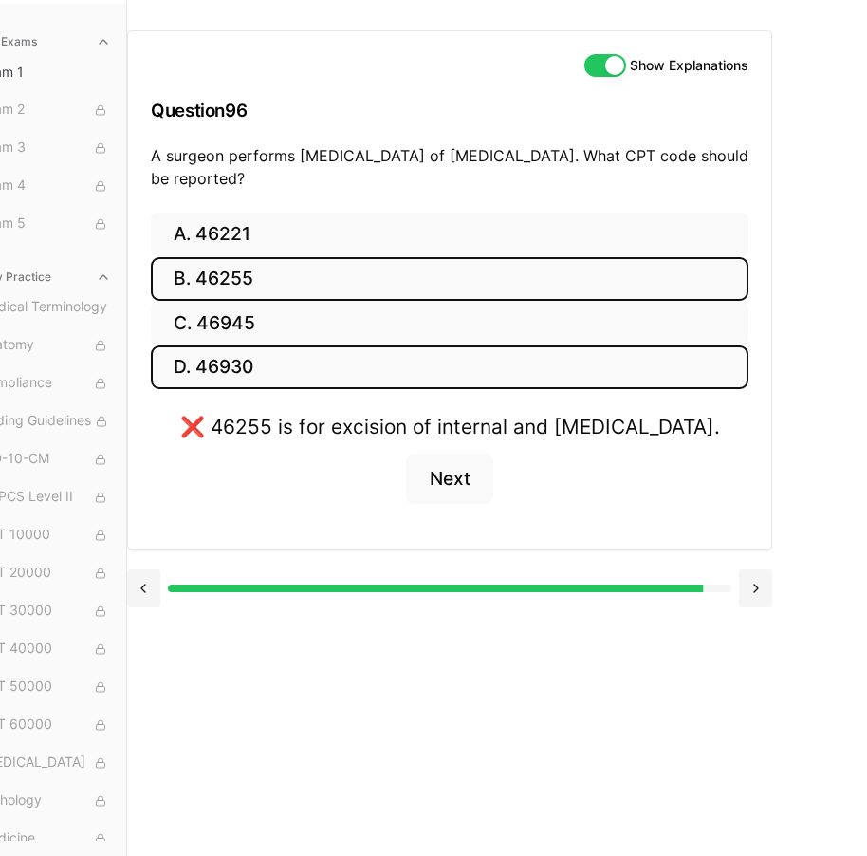
click at [352, 354] on button "D. 46930" at bounding box center [450, 367] width 598 height 45
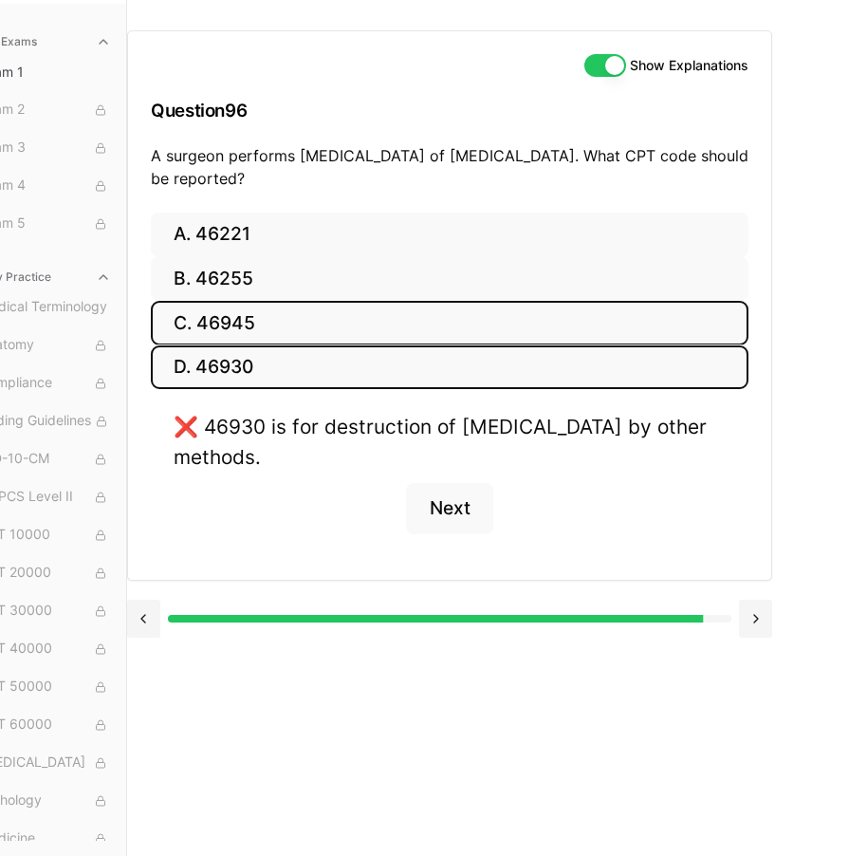
click at [352, 323] on button "C. 46945" at bounding box center [450, 323] width 598 height 45
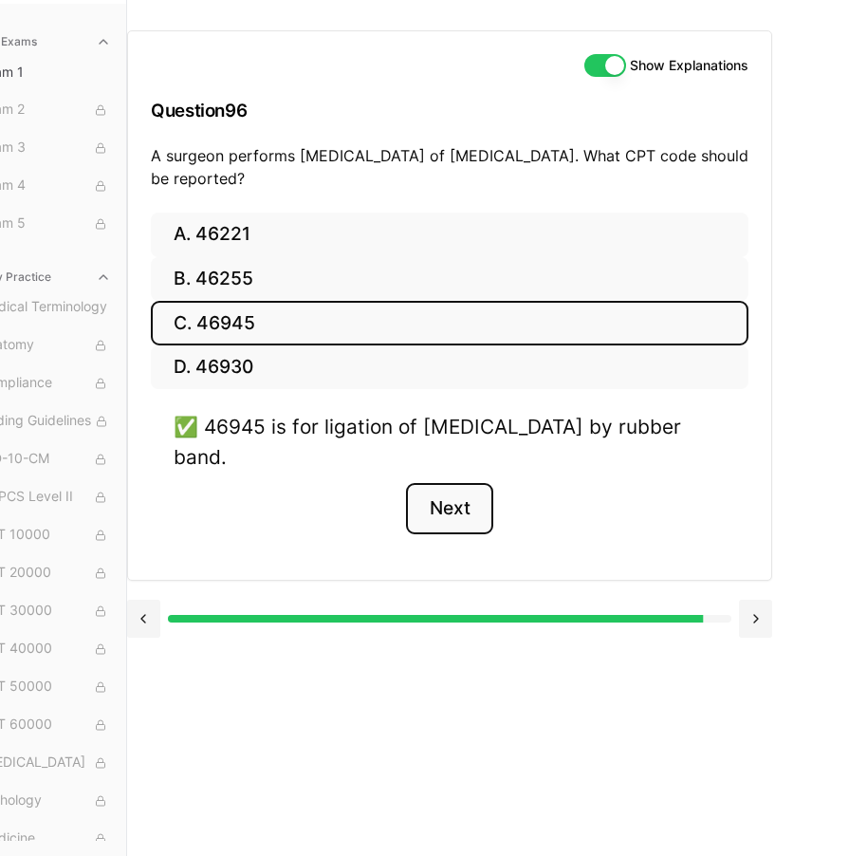
click at [431, 496] on button "Next" at bounding box center [449, 508] width 86 height 51
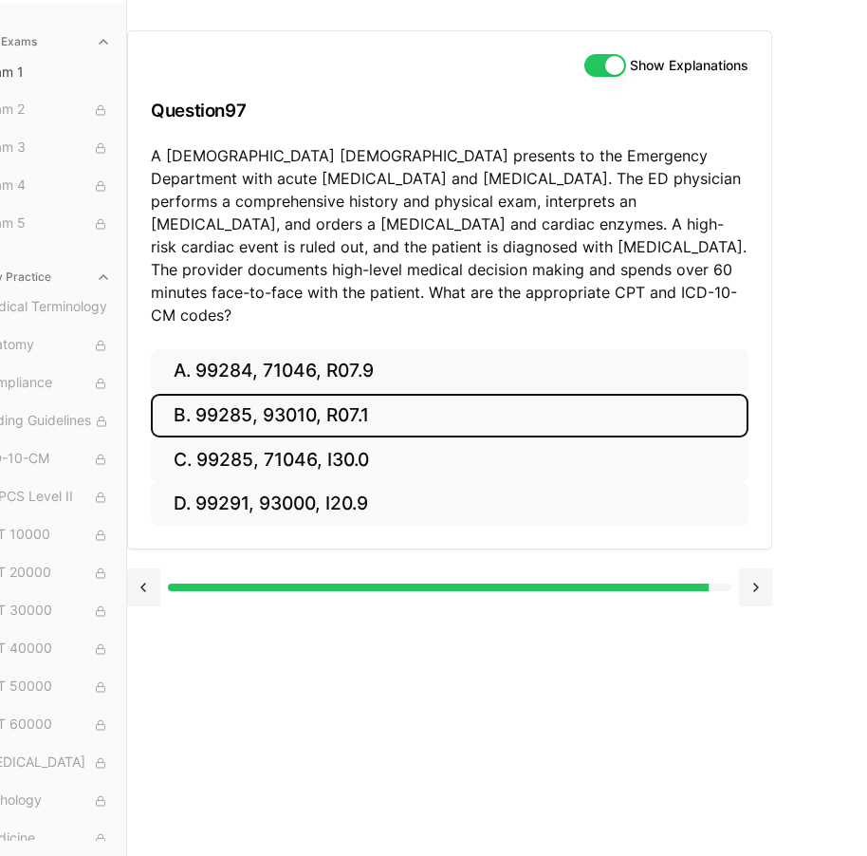
click at [337, 394] on button "B. 99285, 93010, R07.1" at bounding box center [450, 416] width 598 height 45
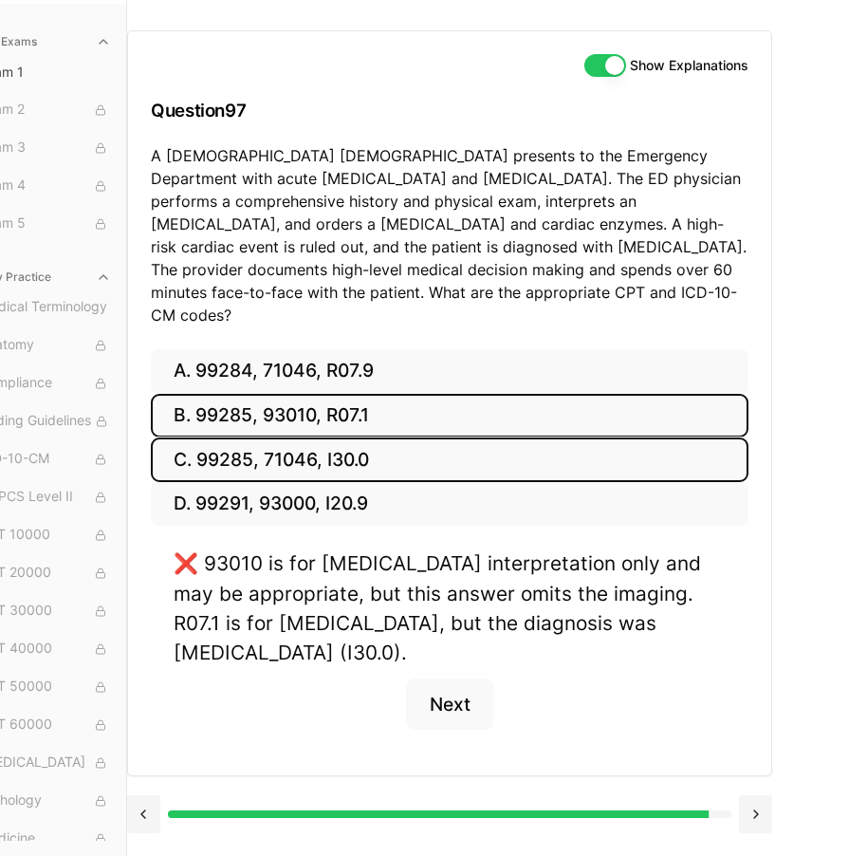
click at [343, 438] on button "C. 99285, 71046, I30.0" at bounding box center [450, 460] width 598 height 45
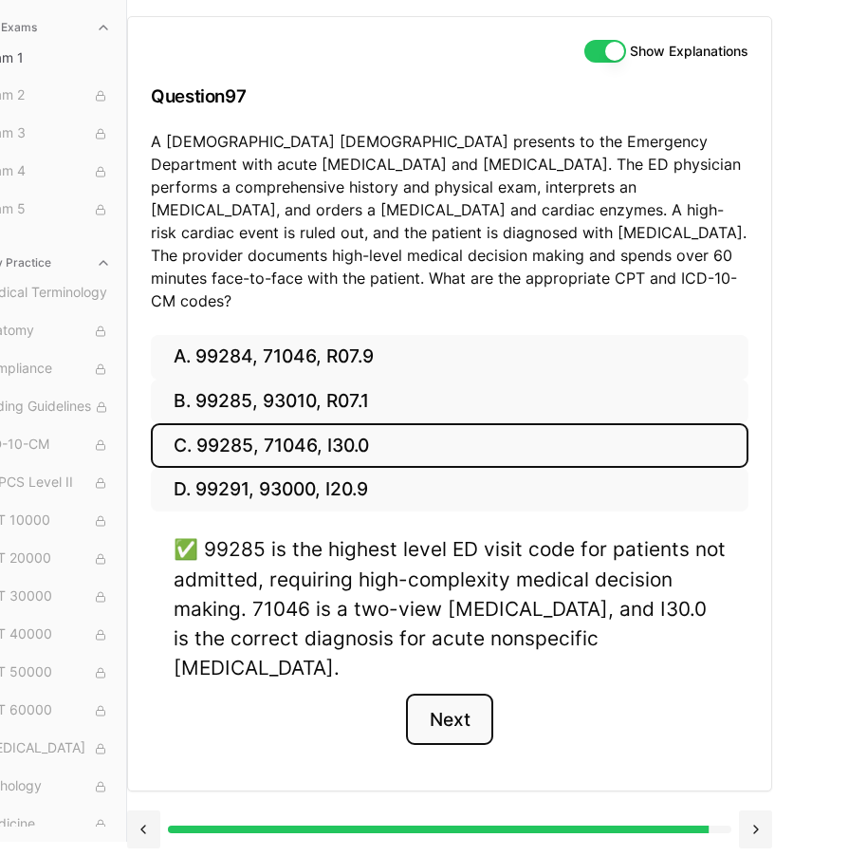
click at [457, 694] on button "Next" at bounding box center [449, 719] width 86 height 51
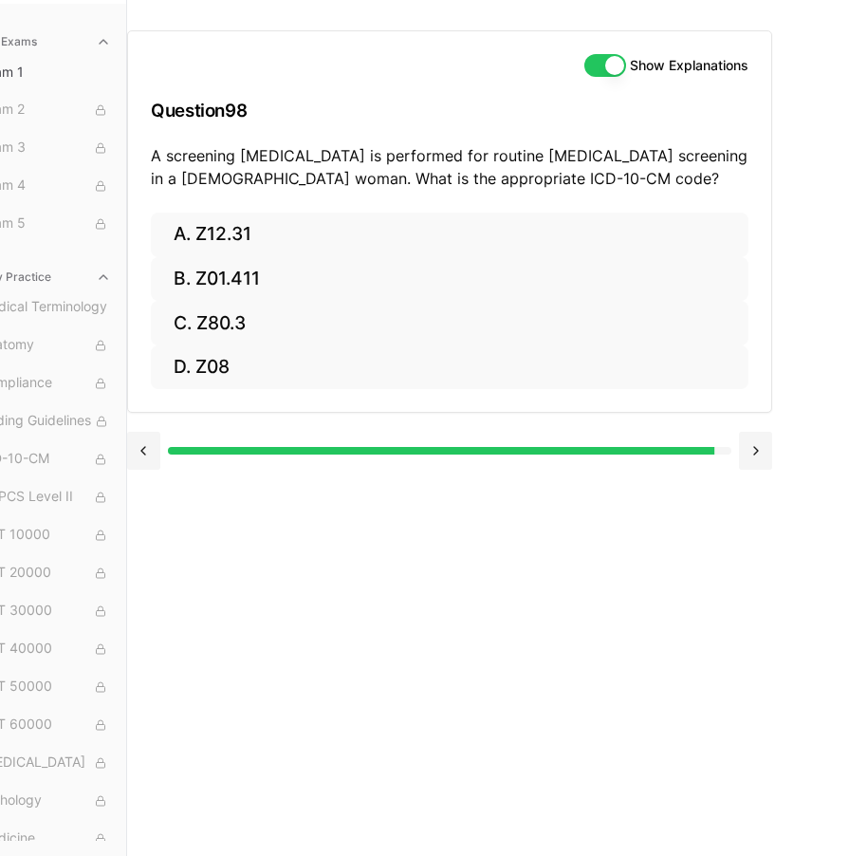
click at [154, 144] on p "A screening [MEDICAL_DATA] is performed for routine [MEDICAL_DATA] screening in…" at bounding box center [450, 167] width 598 height 46
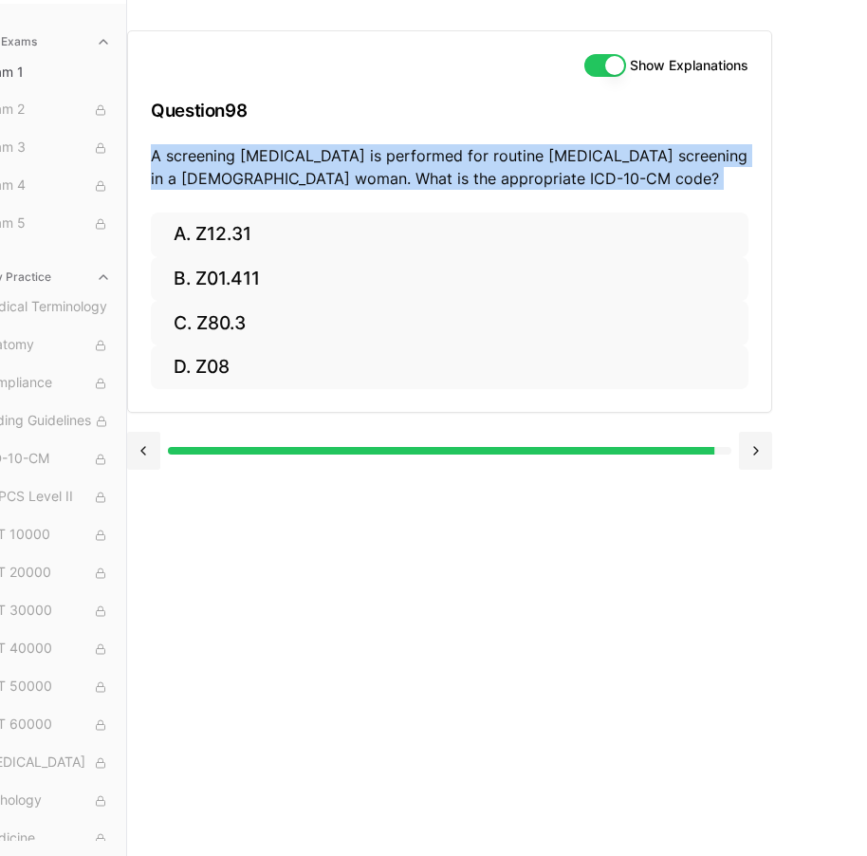
click at [154, 144] on p "A screening [MEDICAL_DATA] is performed for routine [MEDICAL_DATA] screening in…" at bounding box center [450, 167] width 598 height 46
copy p "A screening [MEDICAL_DATA] is performed for routine [MEDICAL_DATA] screening in…"
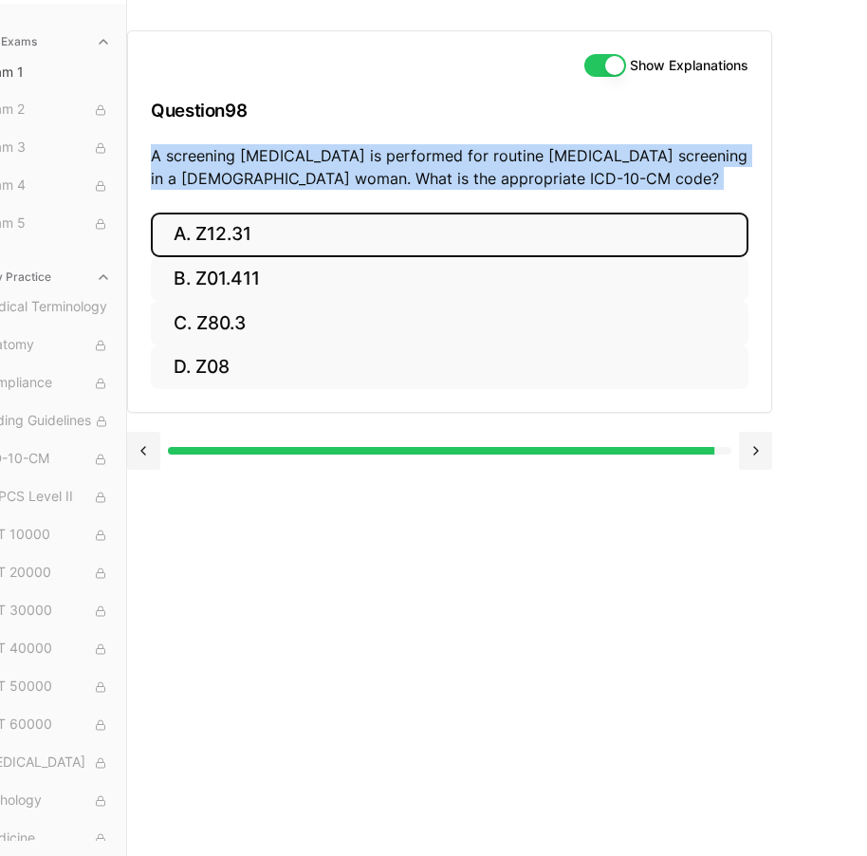
click at [284, 239] on button "A. Z12.31" at bounding box center [450, 235] width 598 height 45
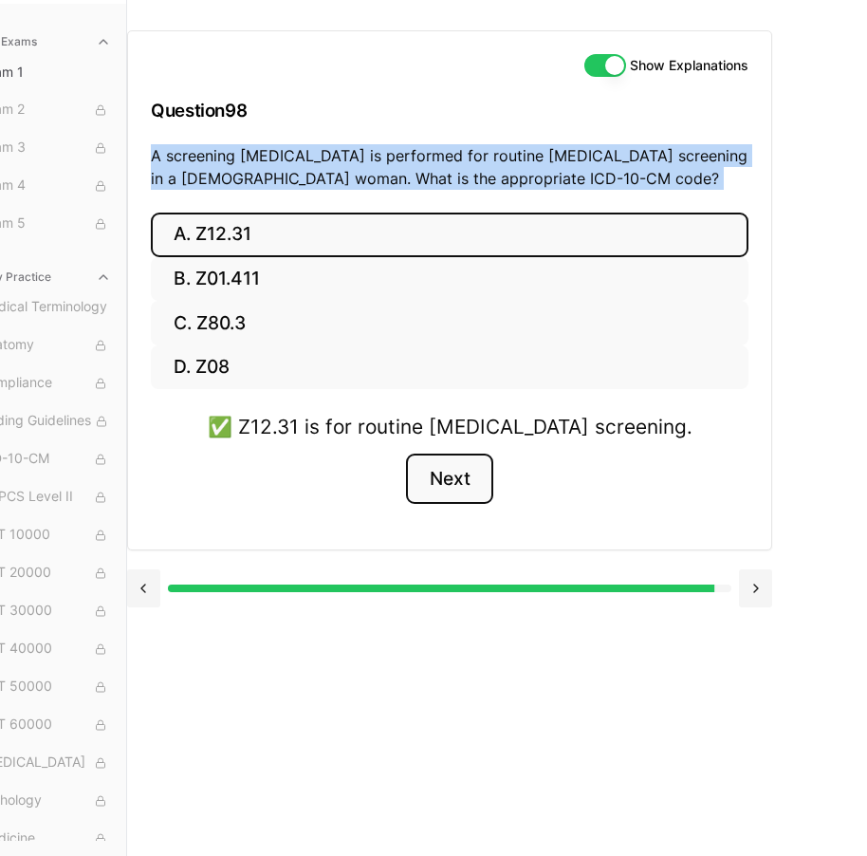
click at [475, 486] on button "Next" at bounding box center [449, 479] width 86 height 51
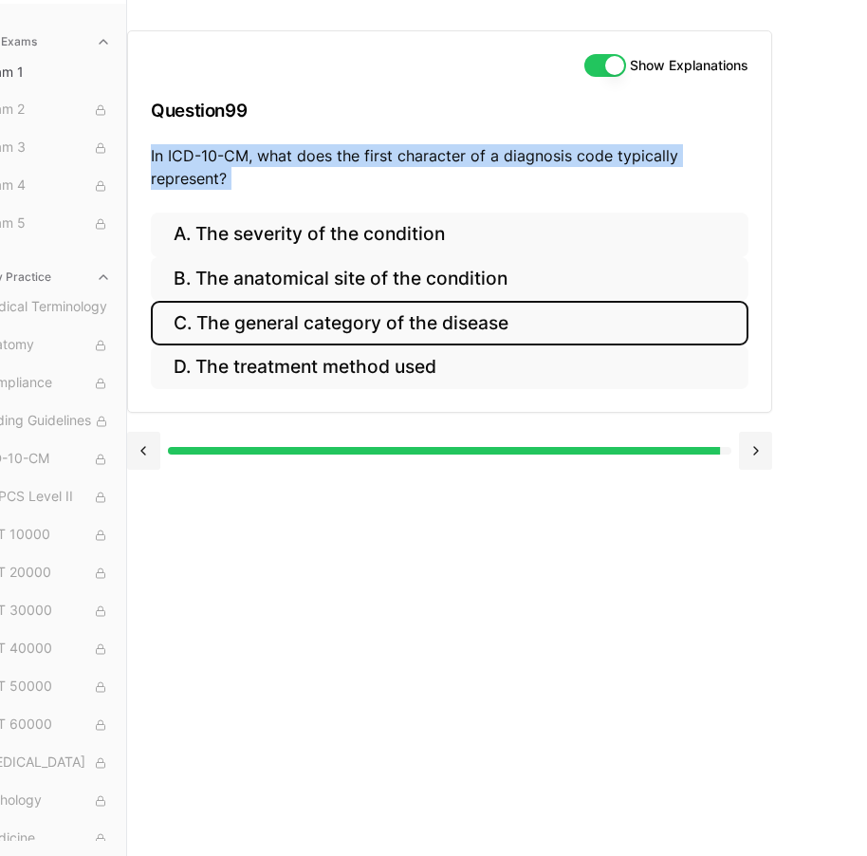
click at [535, 305] on button "C. The general category of the disease" at bounding box center [450, 323] width 598 height 45
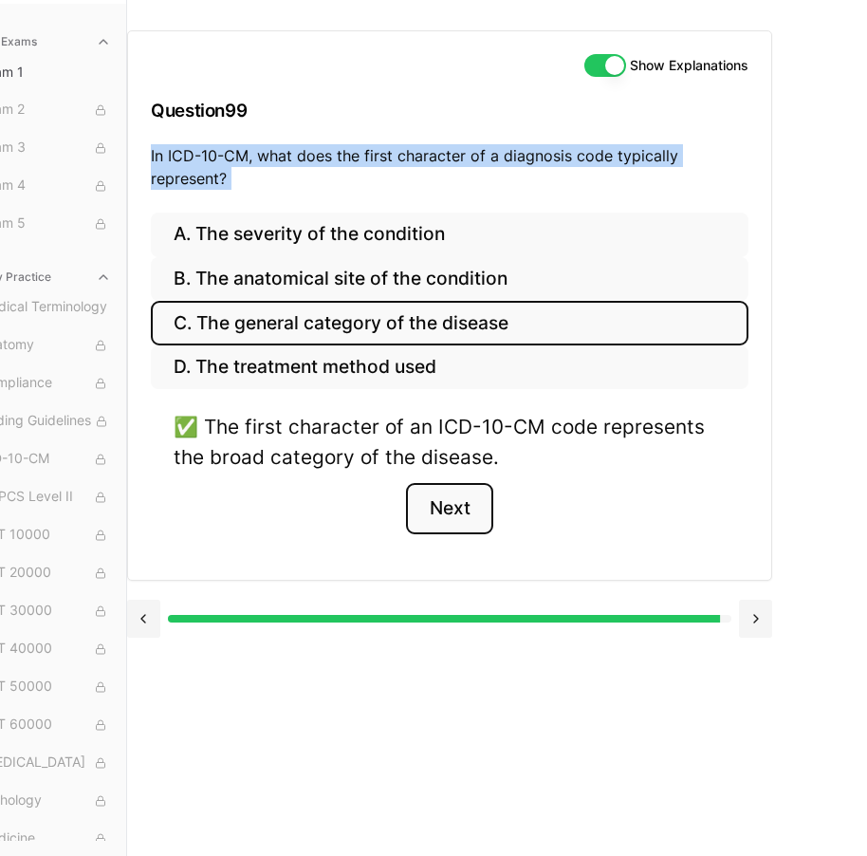
click at [481, 491] on button "Next" at bounding box center [449, 508] width 86 height 51
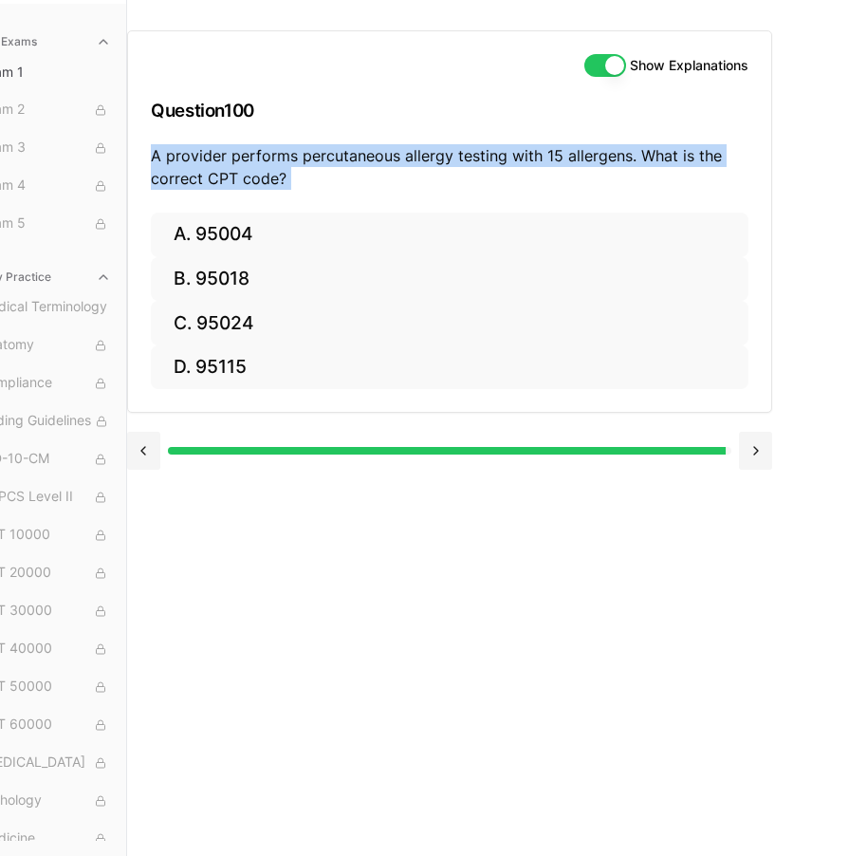
copy p "A screening [MEDICAL_DATA] is performed for routine [MEDICAL_DATA] screening in…"
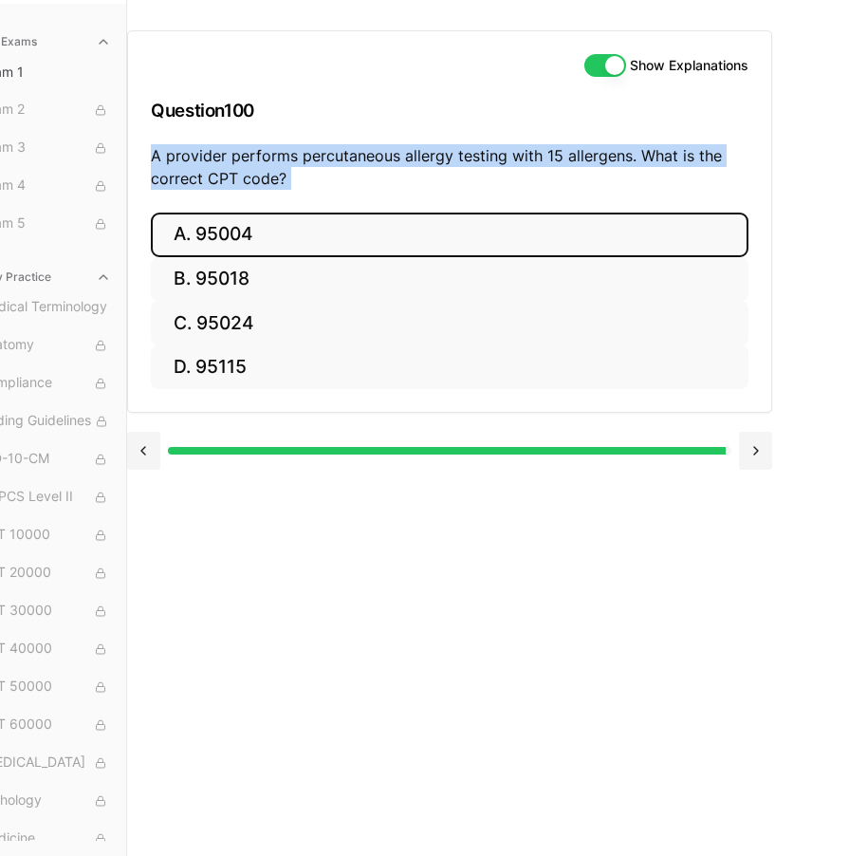
click at [290, 213] on button "A. 95004" at bounding box center [450, 235] width 598 height 45
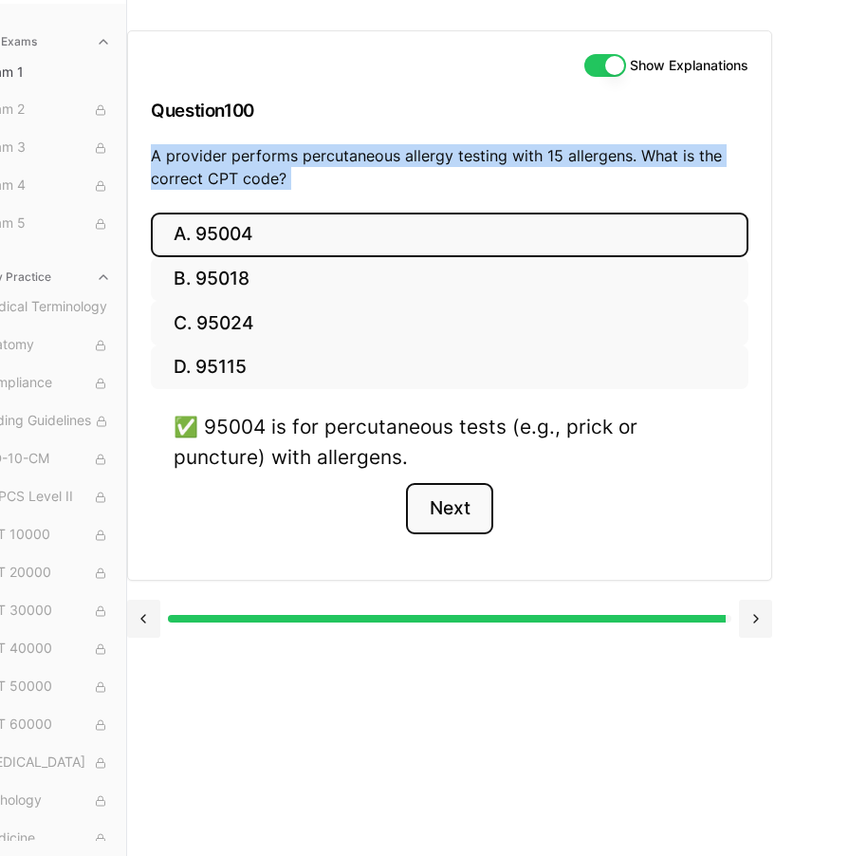
click at [464, 501] on button "Next" at bounding box center [449, 508] width 86 height 51
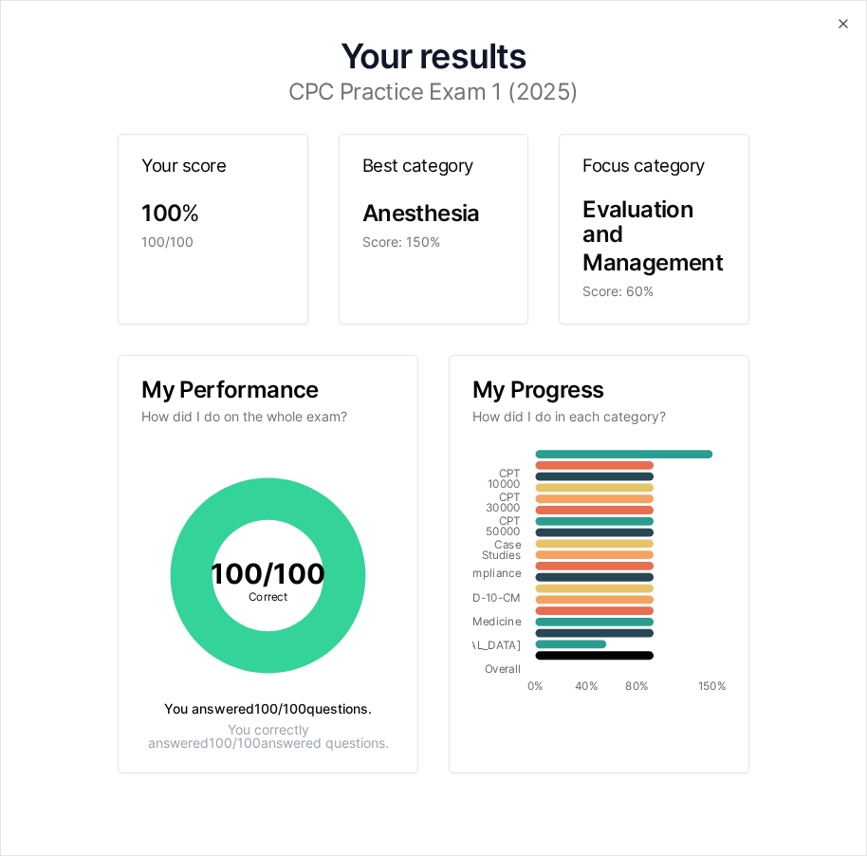
scroll to position [135, 48]
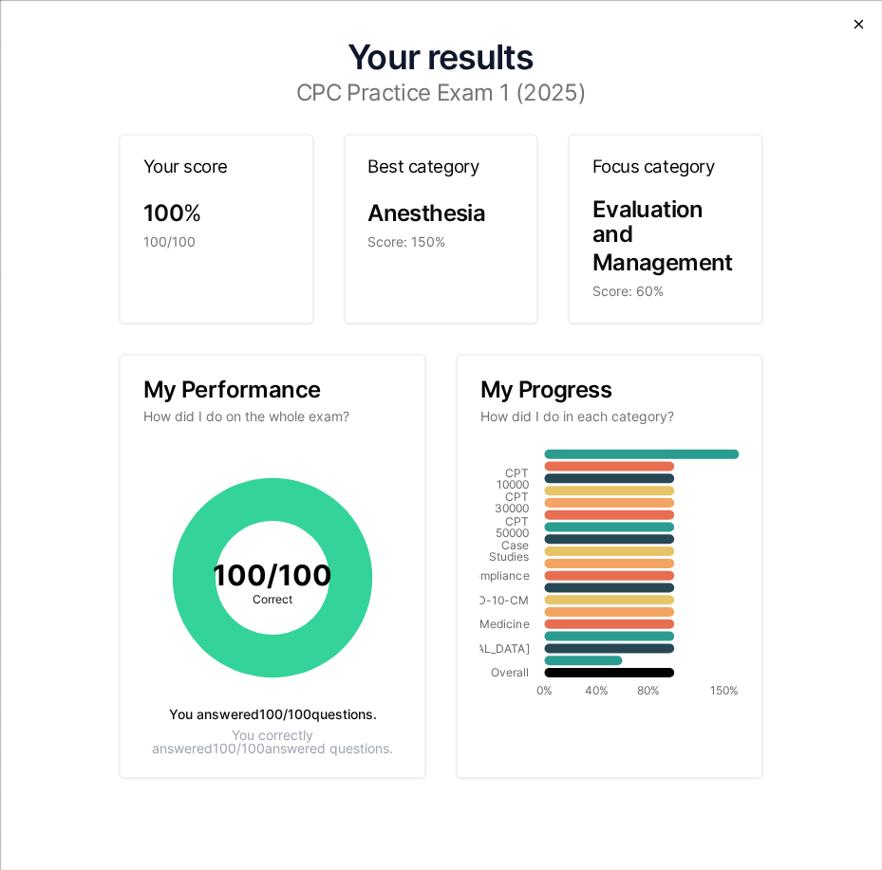
click at [856, 20] on icon "button" at bounding box center [857, 23] width 15 height 15
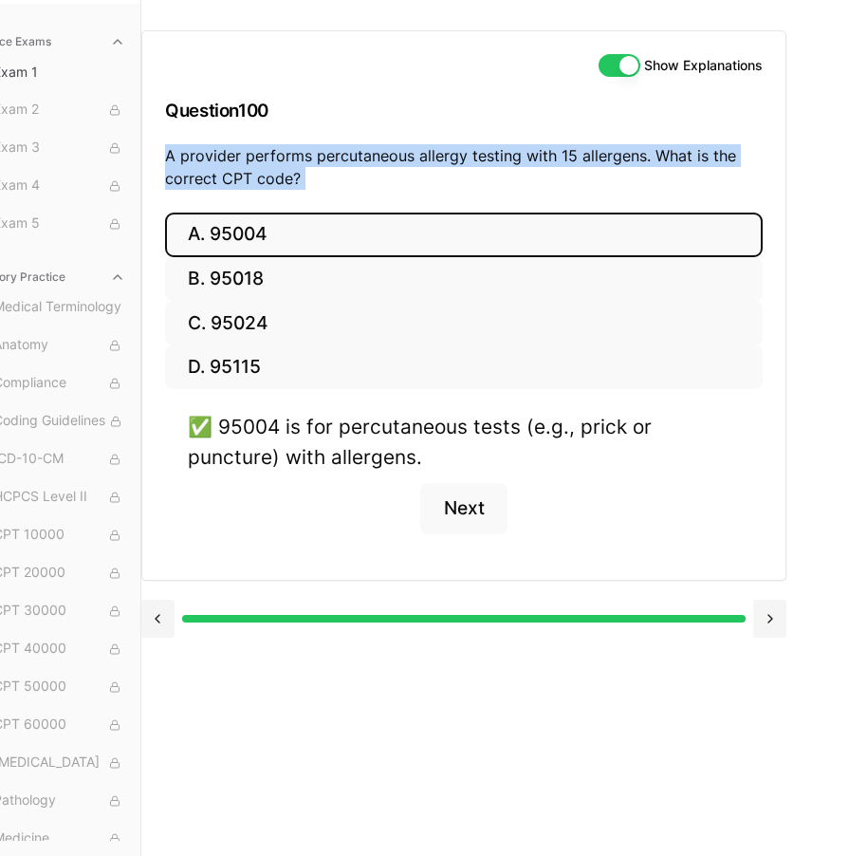
scroll to position [121, 0]
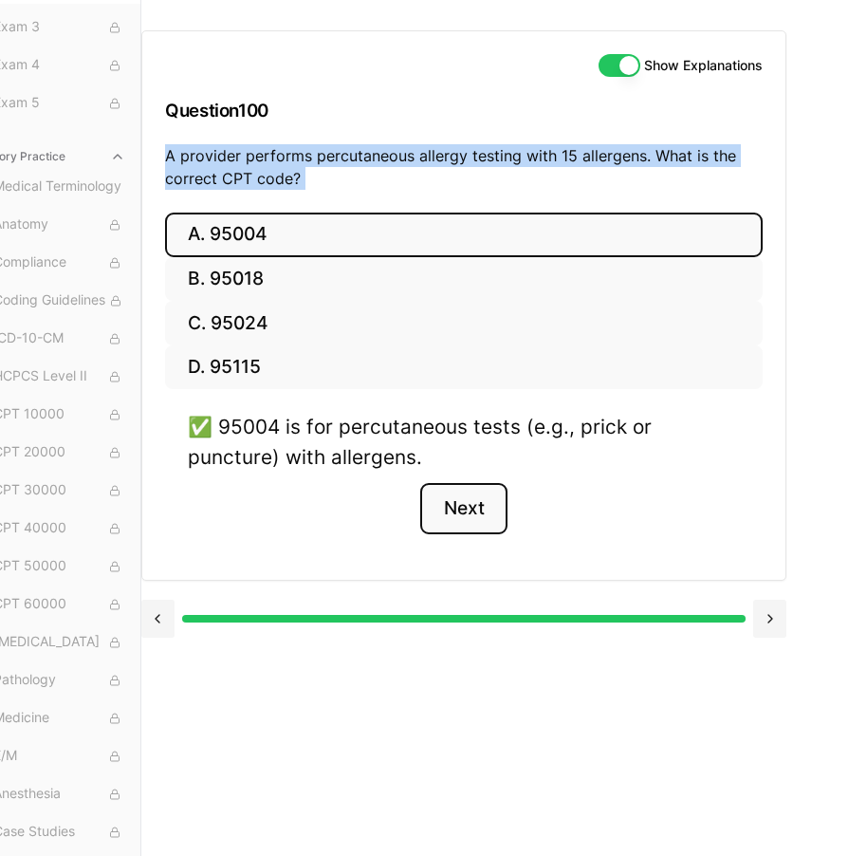
click at [478, 493] on button "Next" at bounding box center [463, 508] width 86 height 51
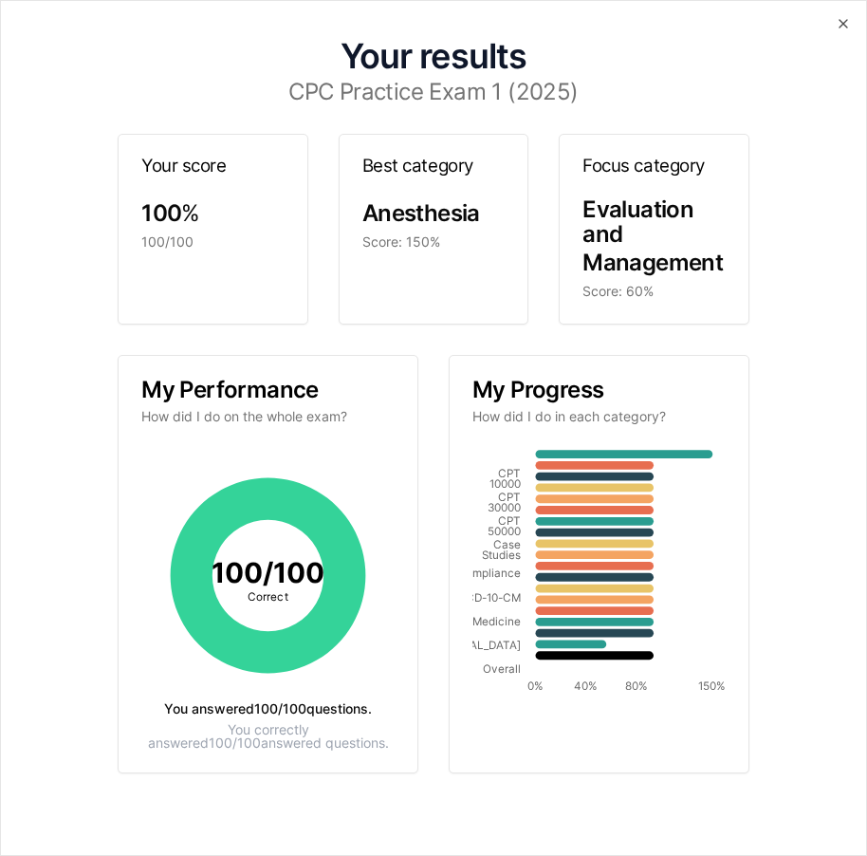
scroll to position [135, 48]
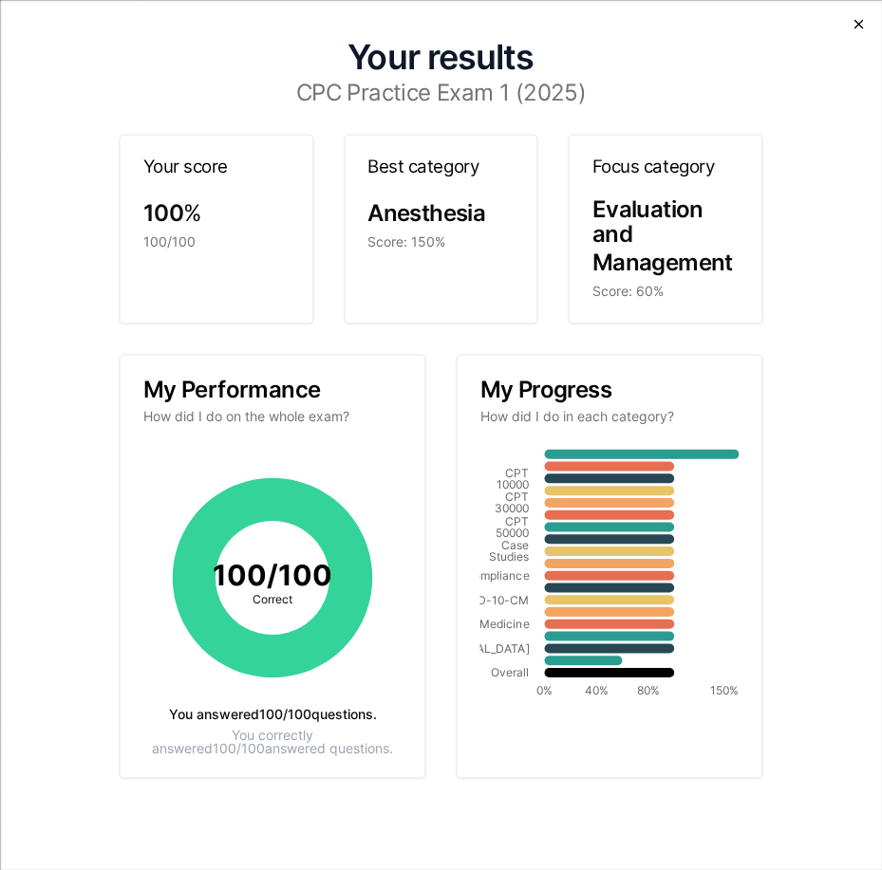
click at [853, 21] on icon "button" at bounding box center [857, 23] width 15 height 15
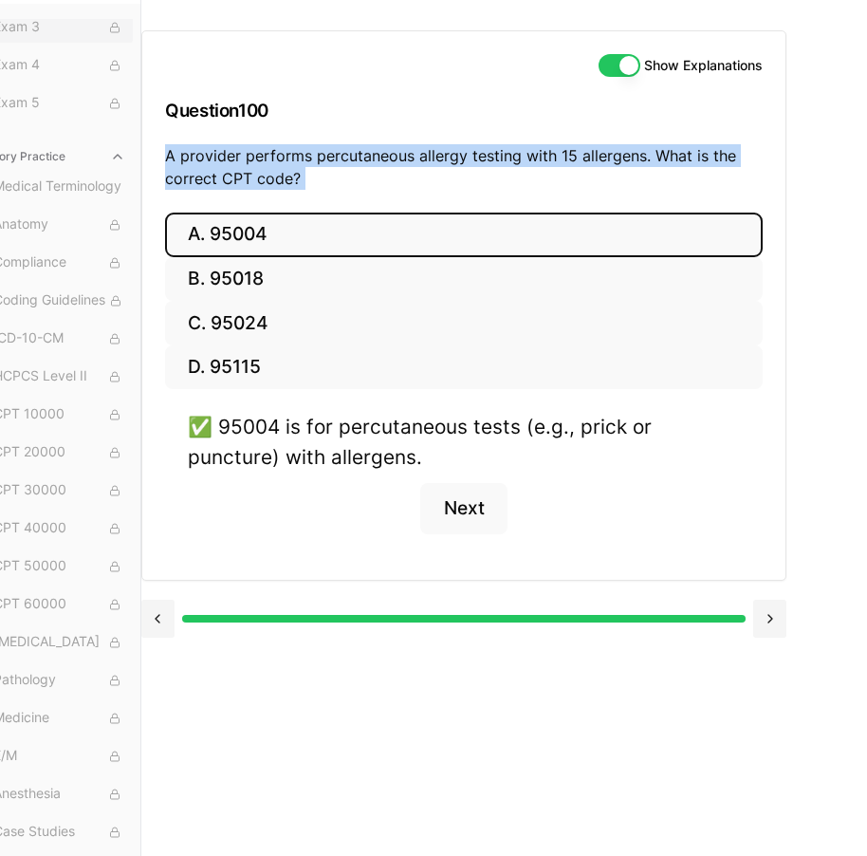
click at [113, 40] on button "Exam 3" at bounding box center [59, 27] width 147 height 30
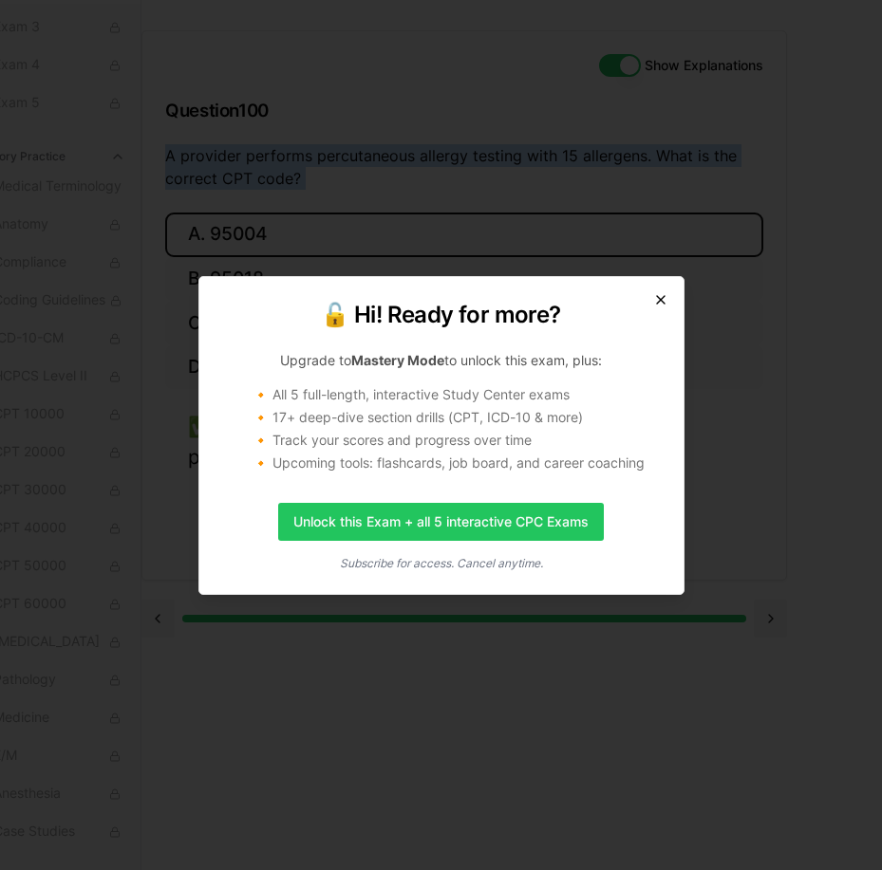
click at [666, 297] on icon "button" at bounding box center [660, 299] width 15 height 15
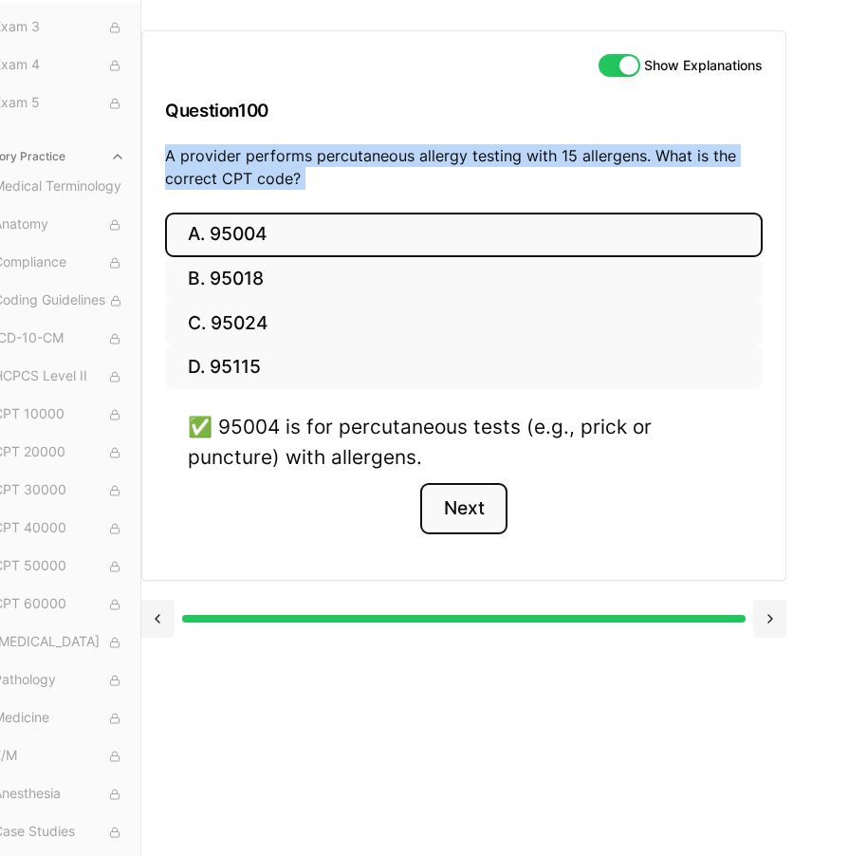
click at [455, 529] on button "Next" at bounding box center [463, 508] width 86 height 51
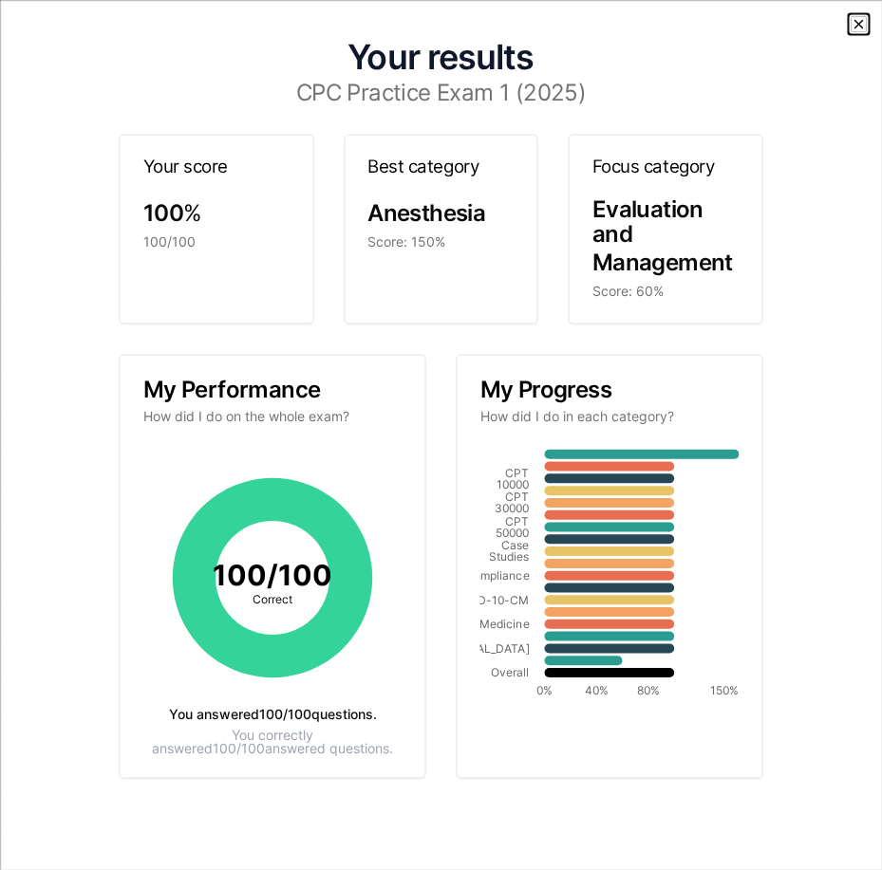
click at [859, 28] on icon "button" at bounding box center [857, 23] width 15 height 15
